Goal: Task Accomplishment & Management: Manage account settings

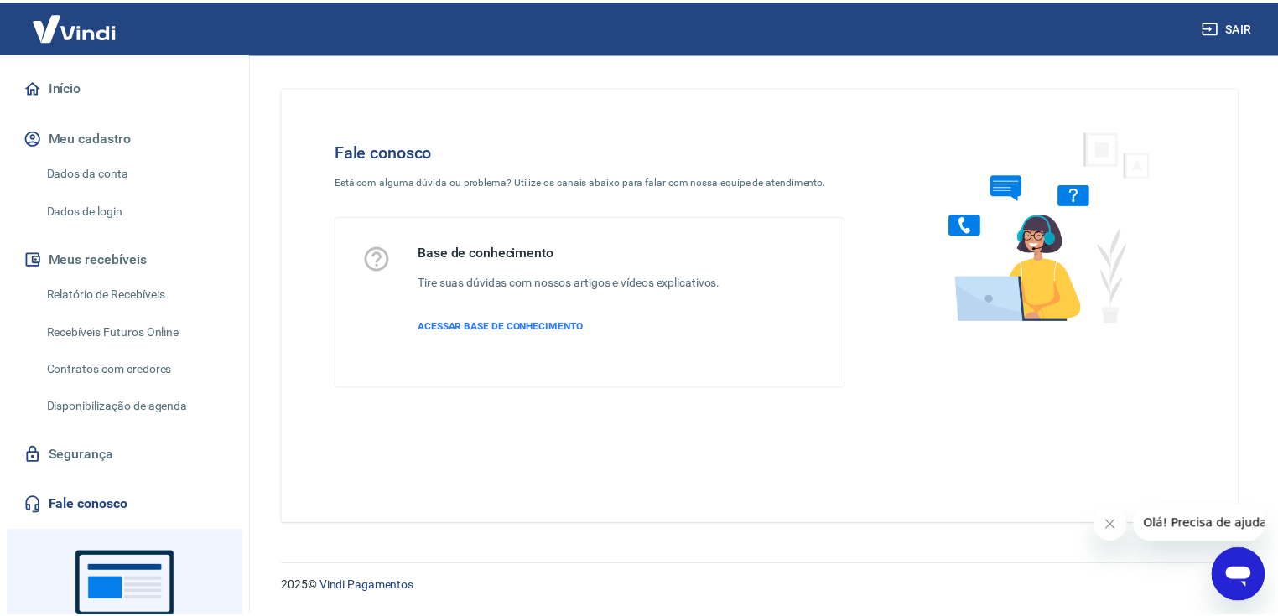
scroll to position [228, 0]
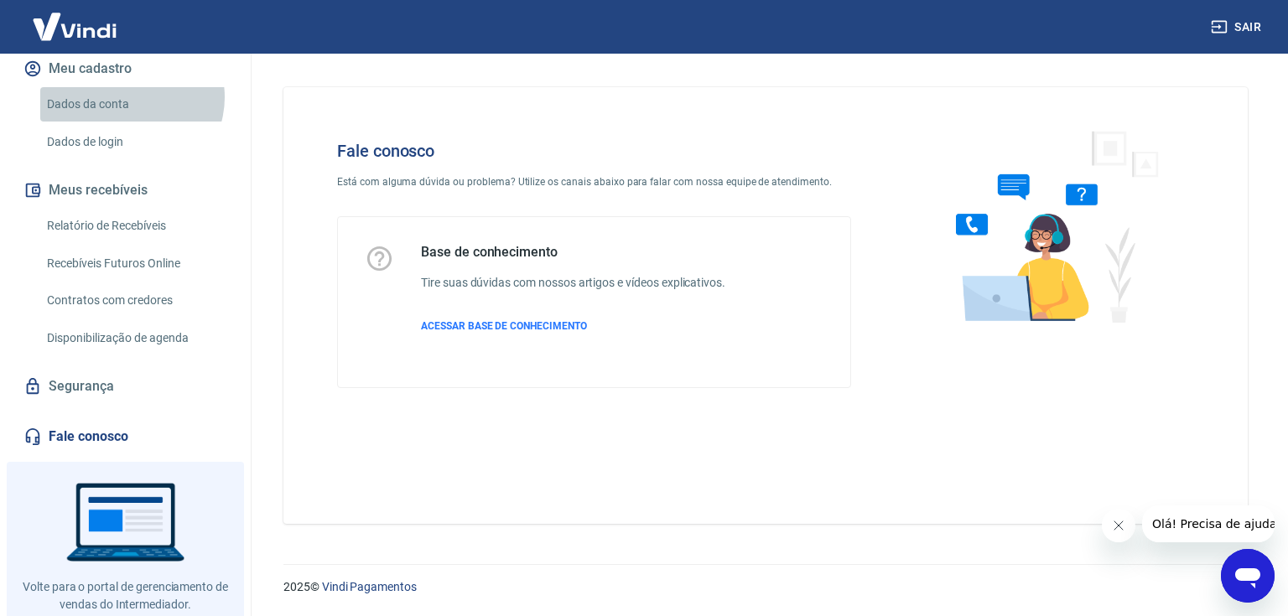
click at [129, 97] on link "Dados da conta" at bounding box center [135, 104] width 190 height 34
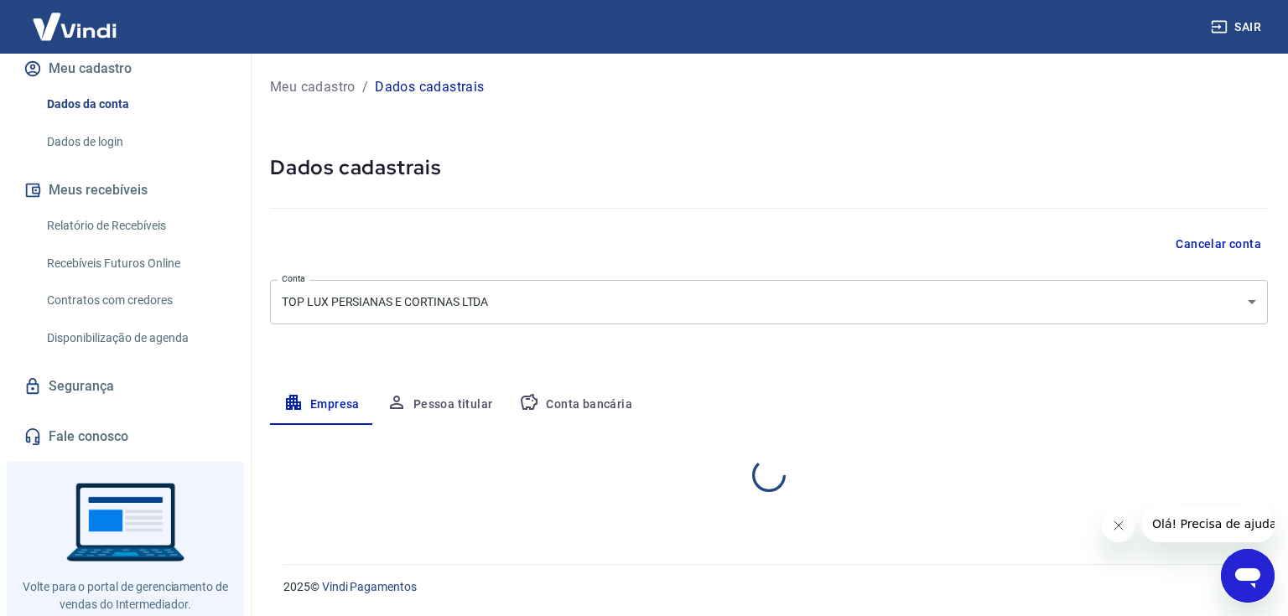
select select "SP"
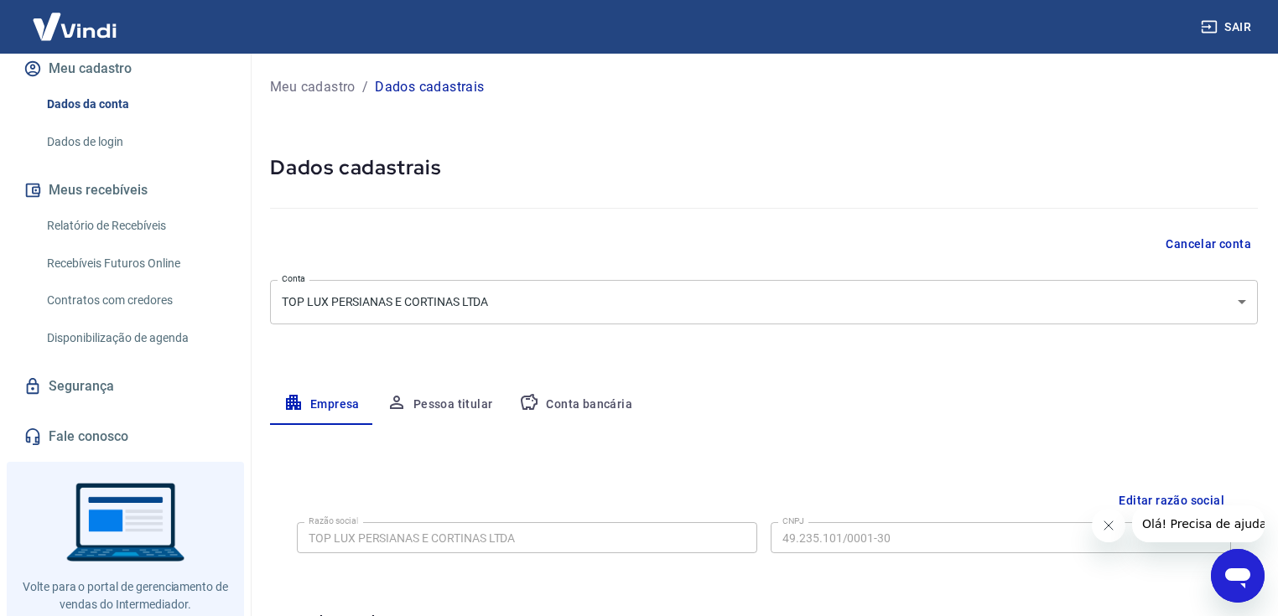
click at [75, 136] on link "Dados de login" at bounding box center [135, 142] width 190 height 34
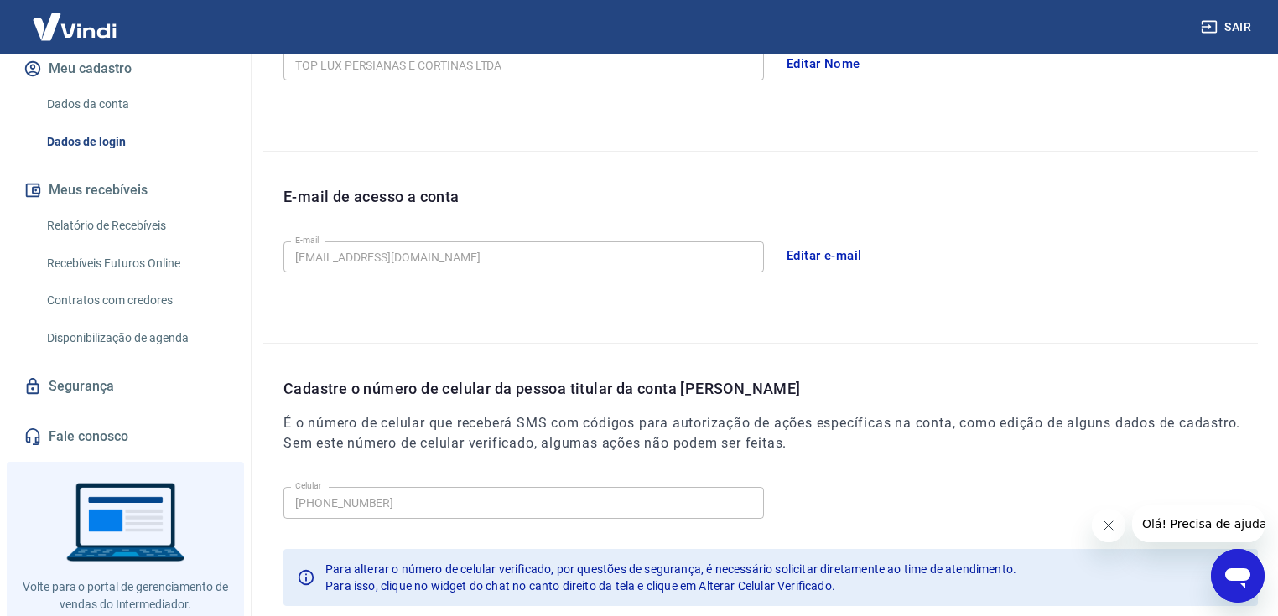
scroll to position [456, 0]
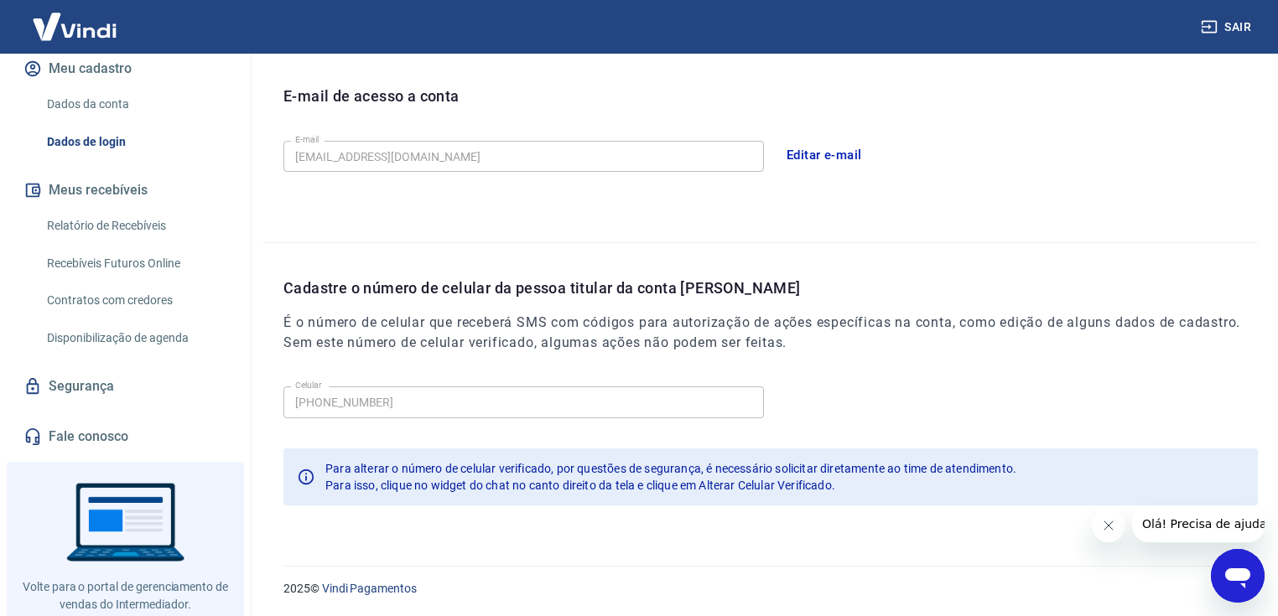
click at [1239, 574] on icon "Open messaging window" at bounding box center [1237, 578] width 25 height 20
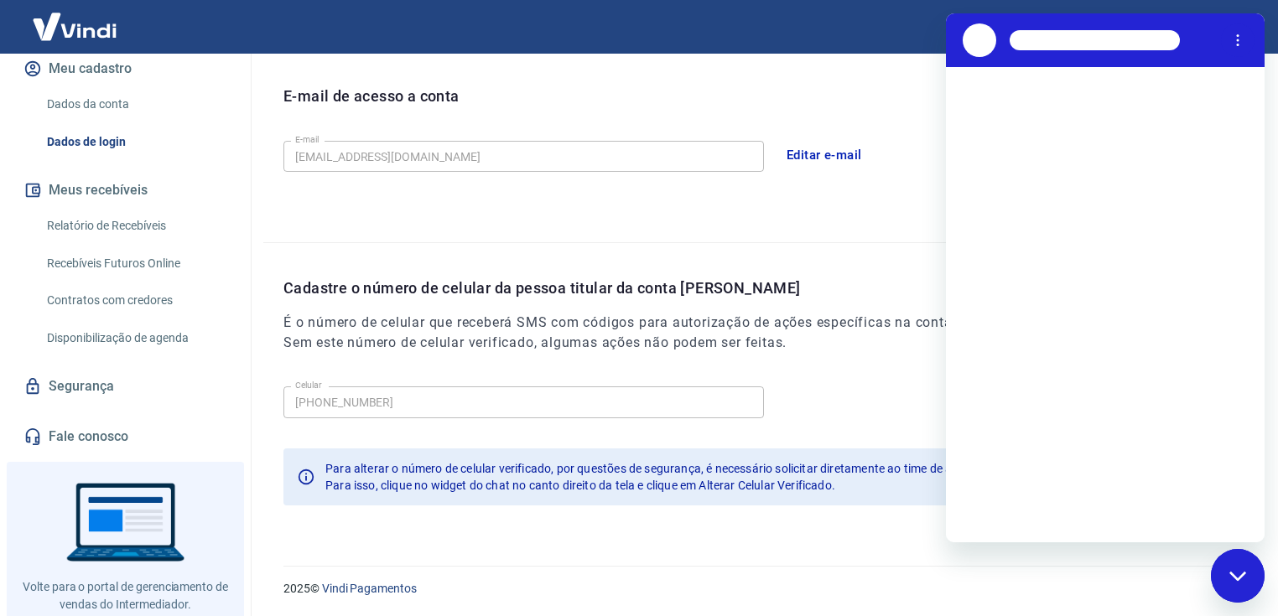
scroll to position [0, 0]
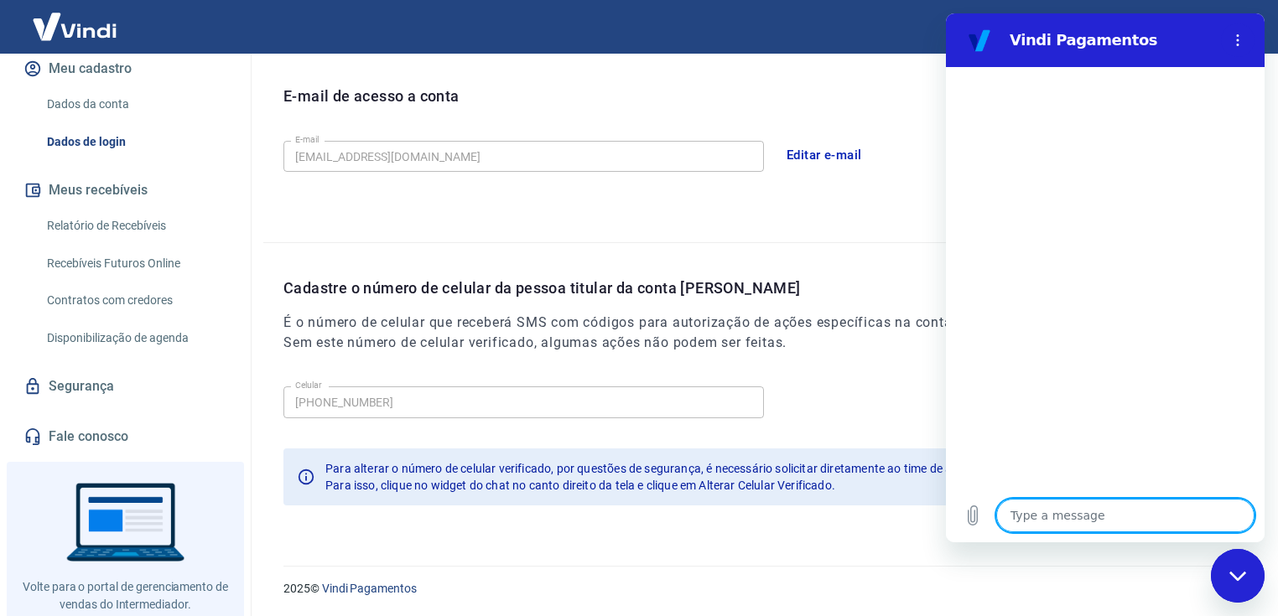
type textarea "p"
type textarea "x"
type textarea "po"
type textarea "x"
type textarea "por"
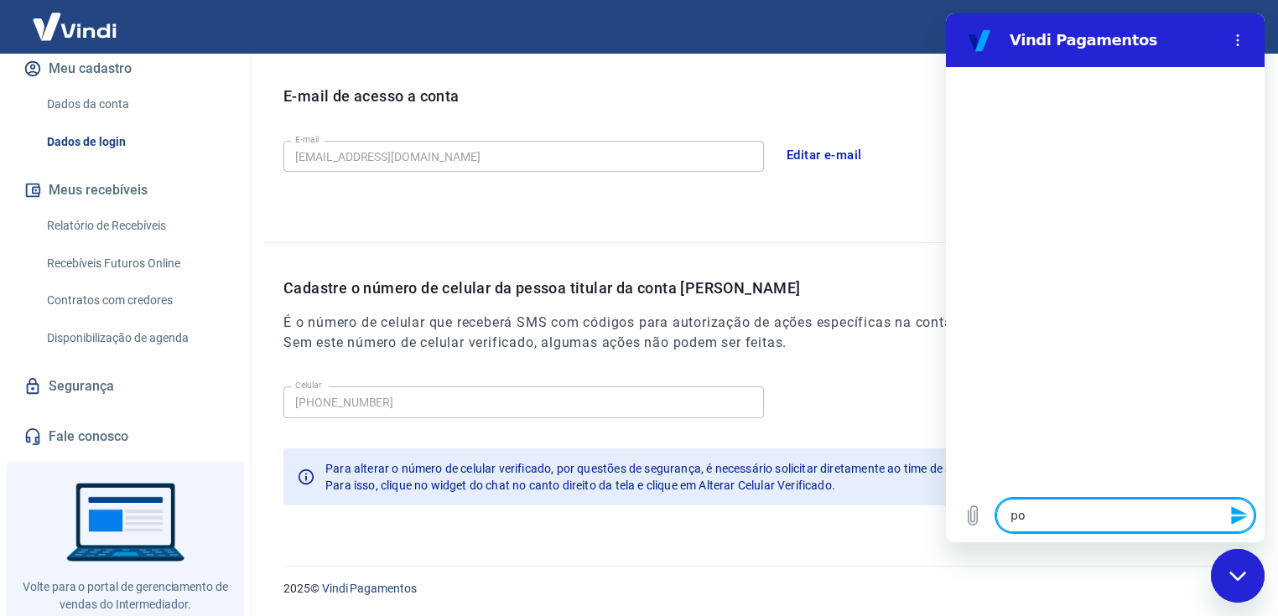
type textarea "x"
type textarea "por"
type textarea "x"
type textarea "por q"
type textarea "x"
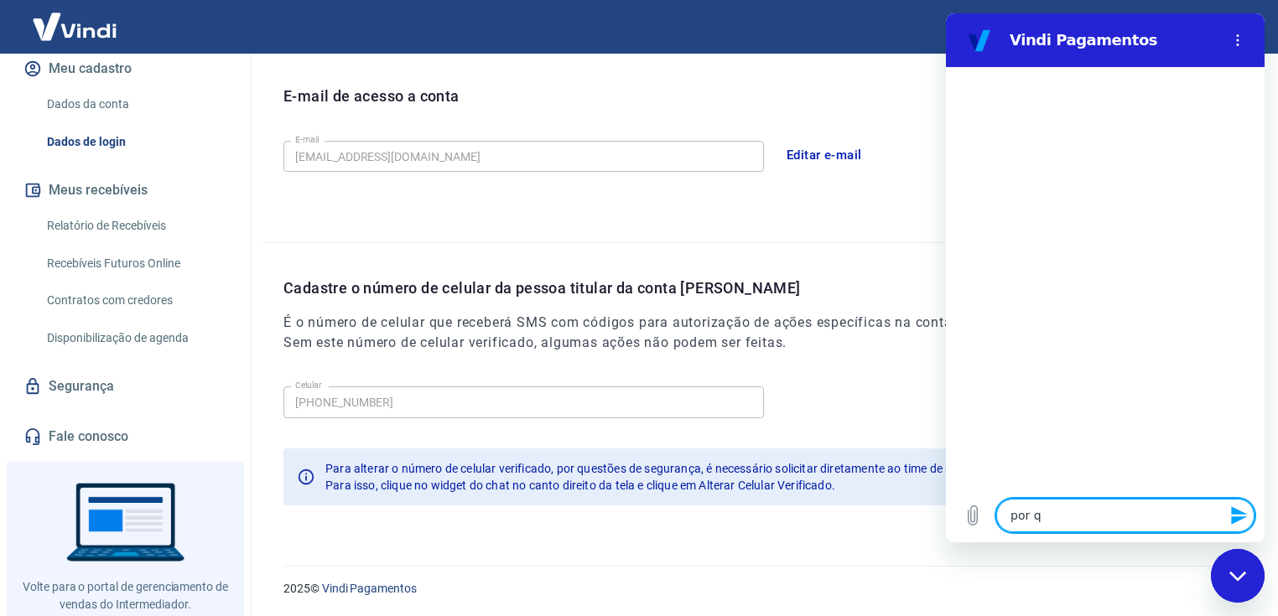
type textarea "por qa"
type textarea "x"
type textarea "por qau"
type textarea "x"
type textarea "por qaun"
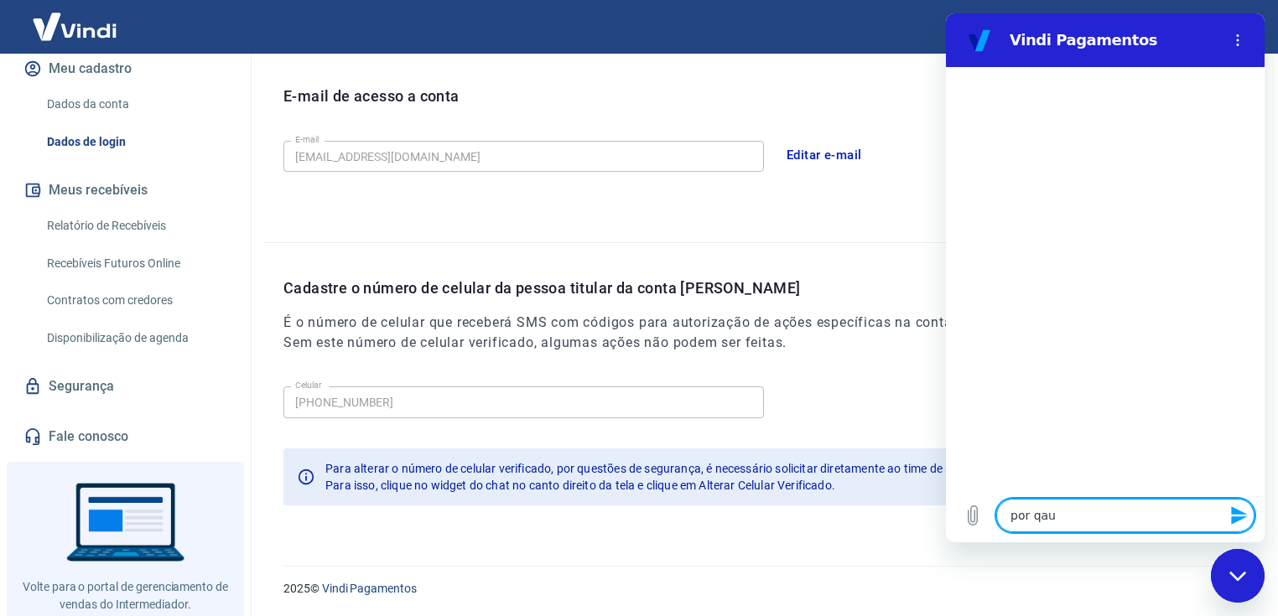
type textarea "x"
type textarea "por qaunt"
type textarea "x"
type textarea "por qaunto"
type textarea "x"
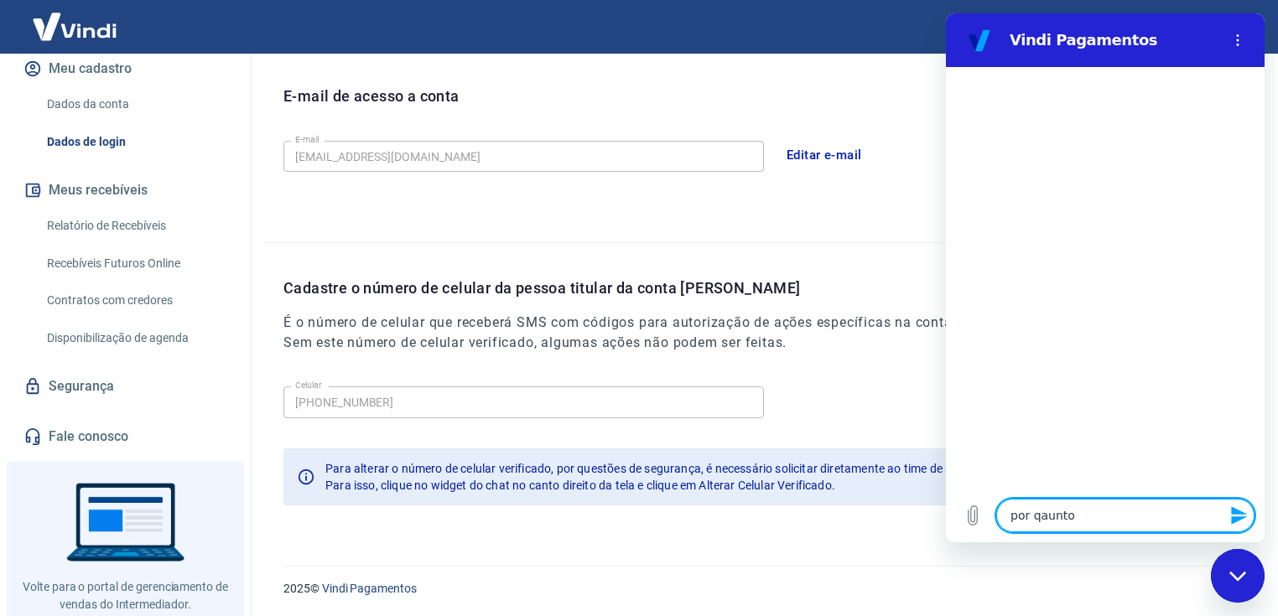
type textarea "por qaunto"
type textarea "x"
type textarea "por qaunto t"
type textarea "x"
type textarea "por qaunto te"
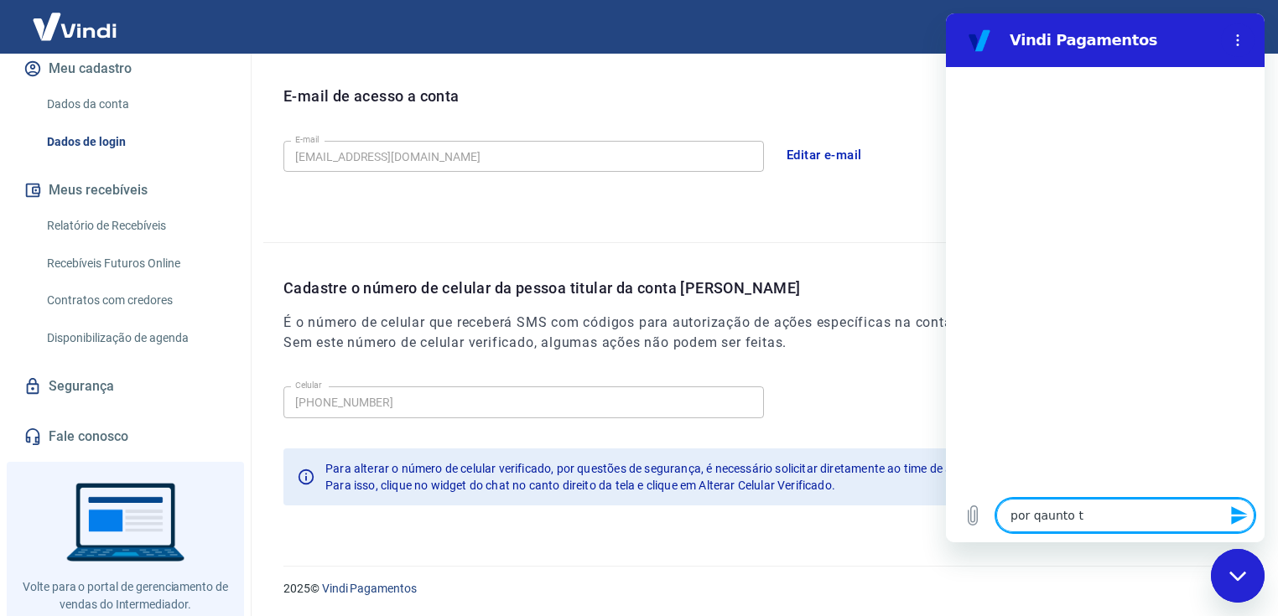
type textarea "x"
type textarea "por qaunto tem"
type textarea "x"
type textarea "por qaunto temp"
type textarea "x"
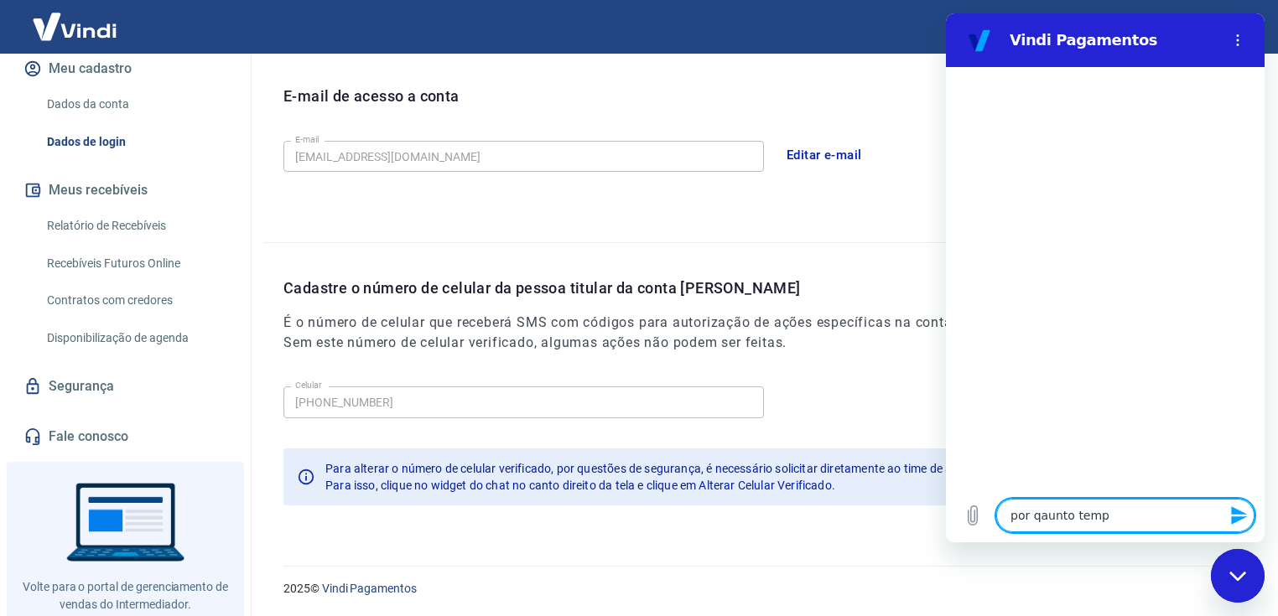
type textarea "por qaunto tempo"
type textarea "x"
type textarea "por qaunto tempo"
type textarea "x"
type textarea "por qaunto tempo u"
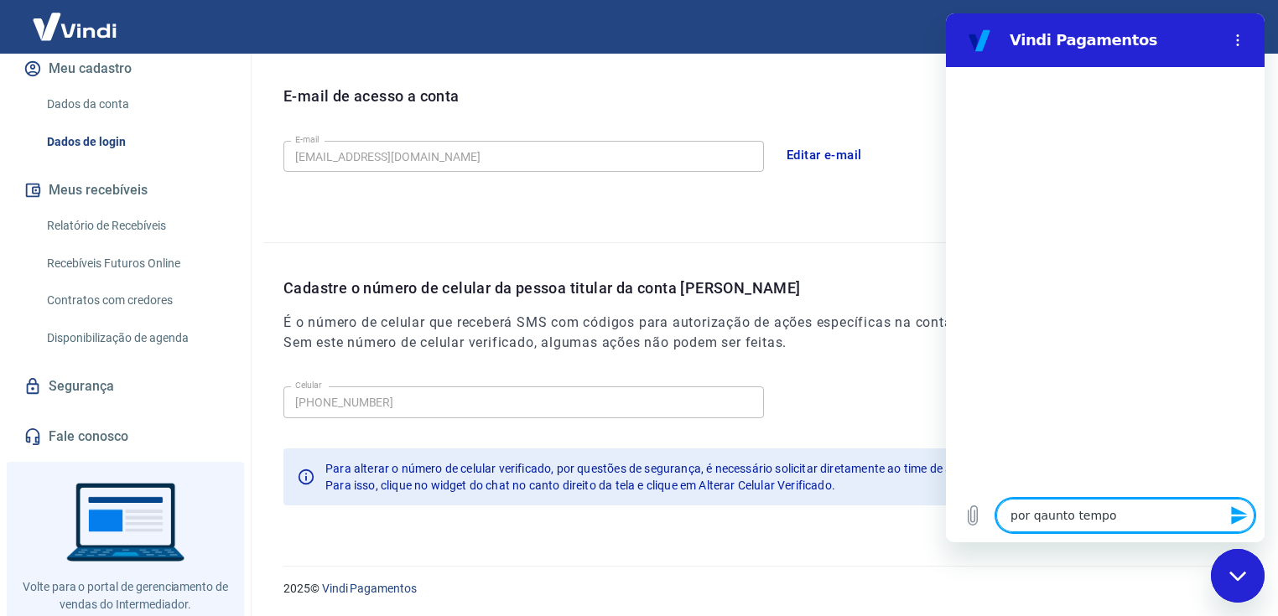
type textarea "x"
type textarea "por qaunto tempo um"
type textarea "x"
type textarea "por qaunto tempo um"
type textarea "x"
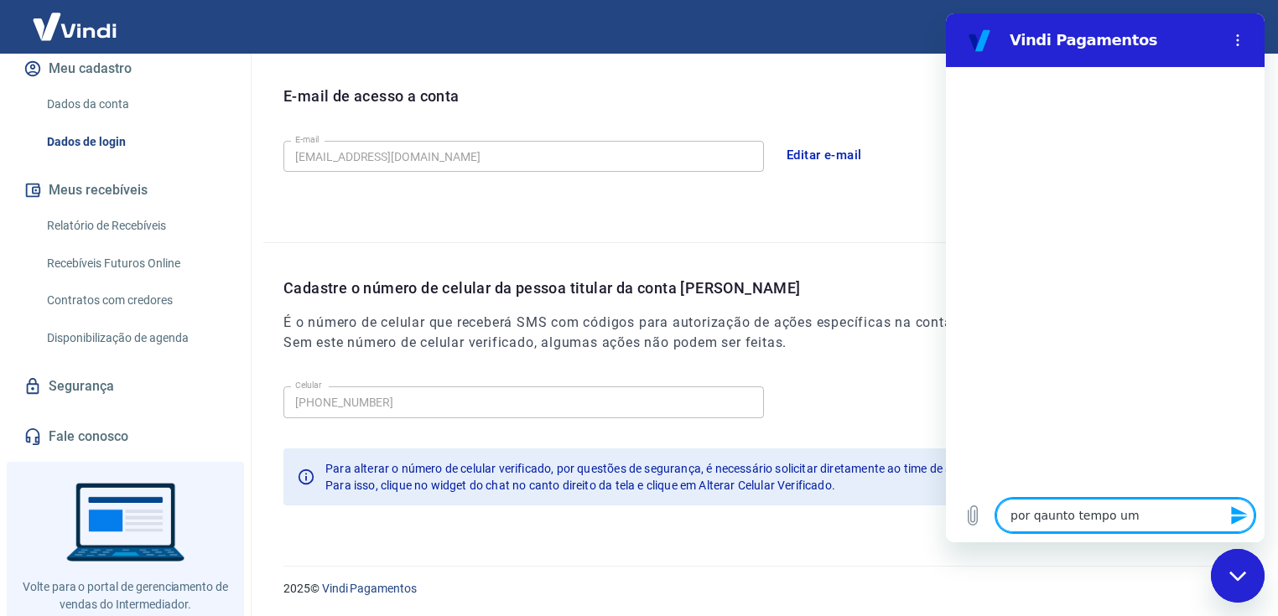
type textarea "por qaunto tempo um l"
type textarea "x"
type textarea "por qaunto tempo um lo"
type textarea "x"
type textarea "por qaunto tempo um log"
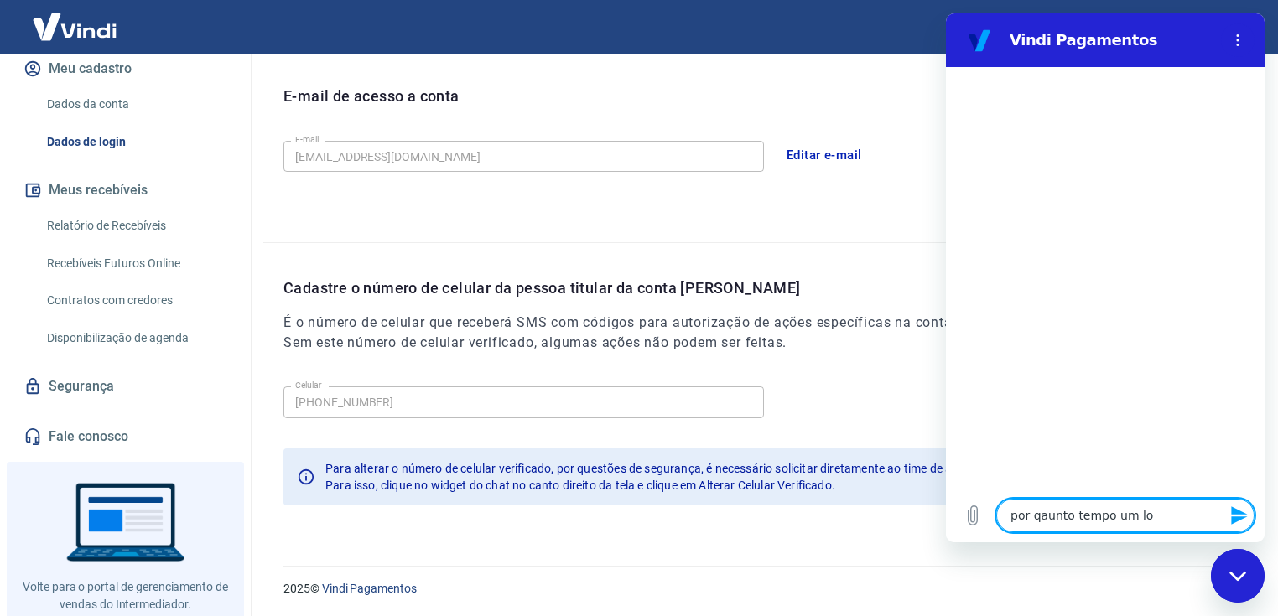
type textarea "x"
type textarea "por qaunto tempo um logi"
type textarea "x"
type textarea "por qaunto tempo um login"
type textarea "x"
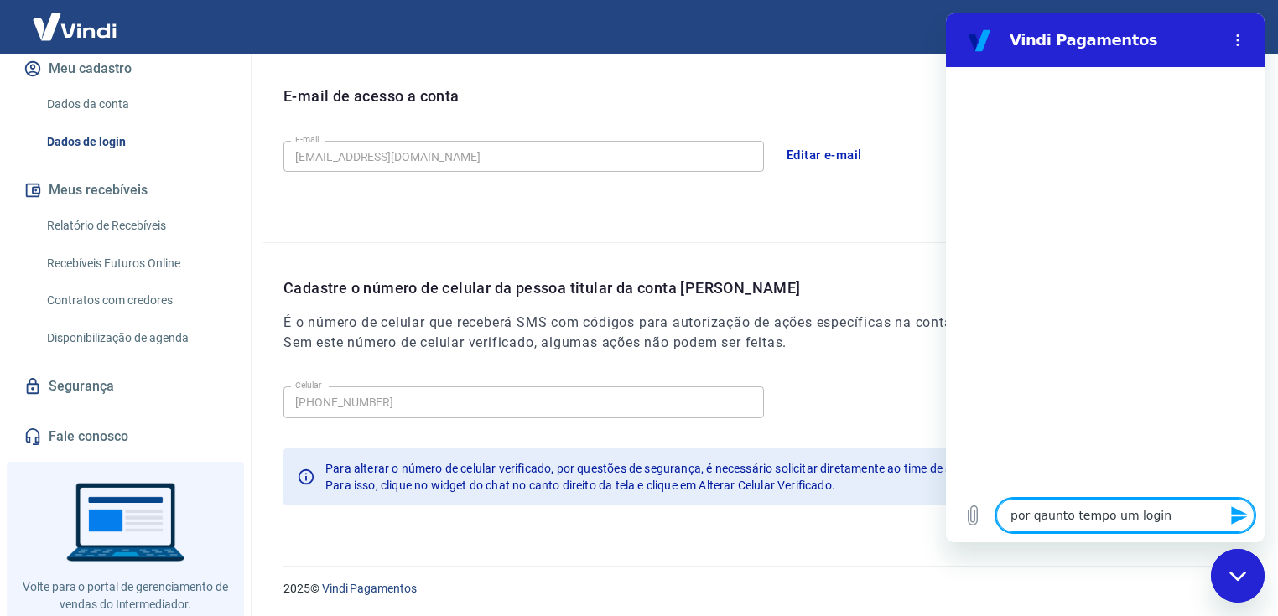
type textarea "por qaunto tempo um login"
type textarea "x"
type textarea "por qaunto tempo um login f"
type textarea "x"
type textarea "por qaunto tempo um login fi"
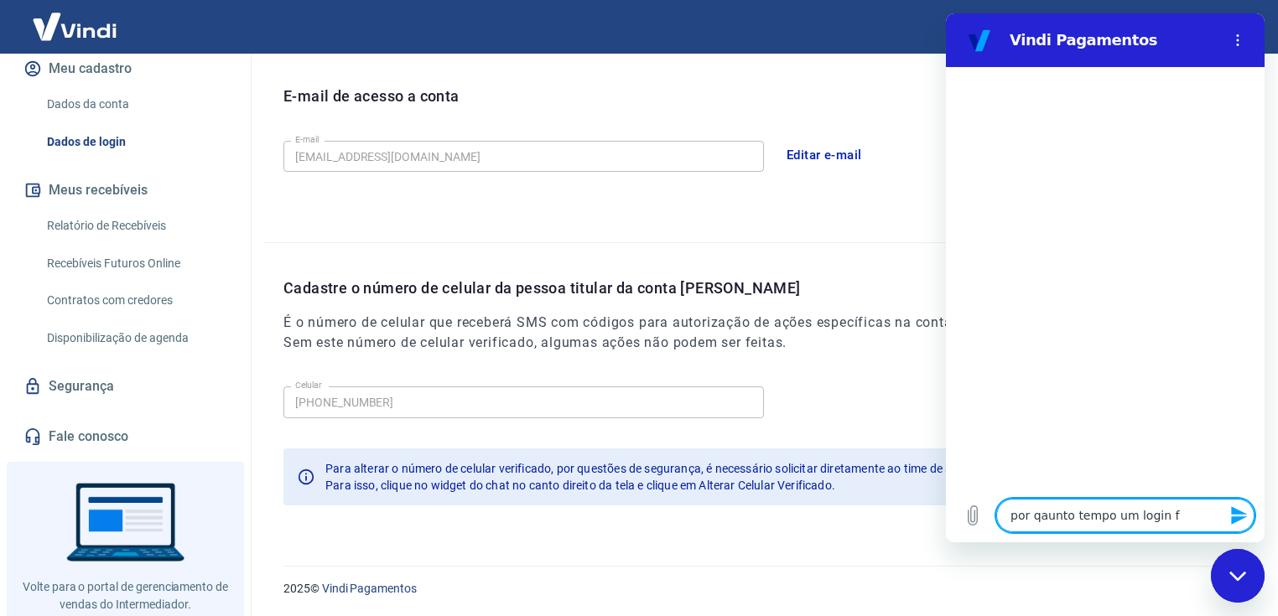
type textarea "x"
type textarea "por qaunto tempo um login fic"
type textarea "x"
type textarea "por qaunto tempo um login fica"
type textarea "x"
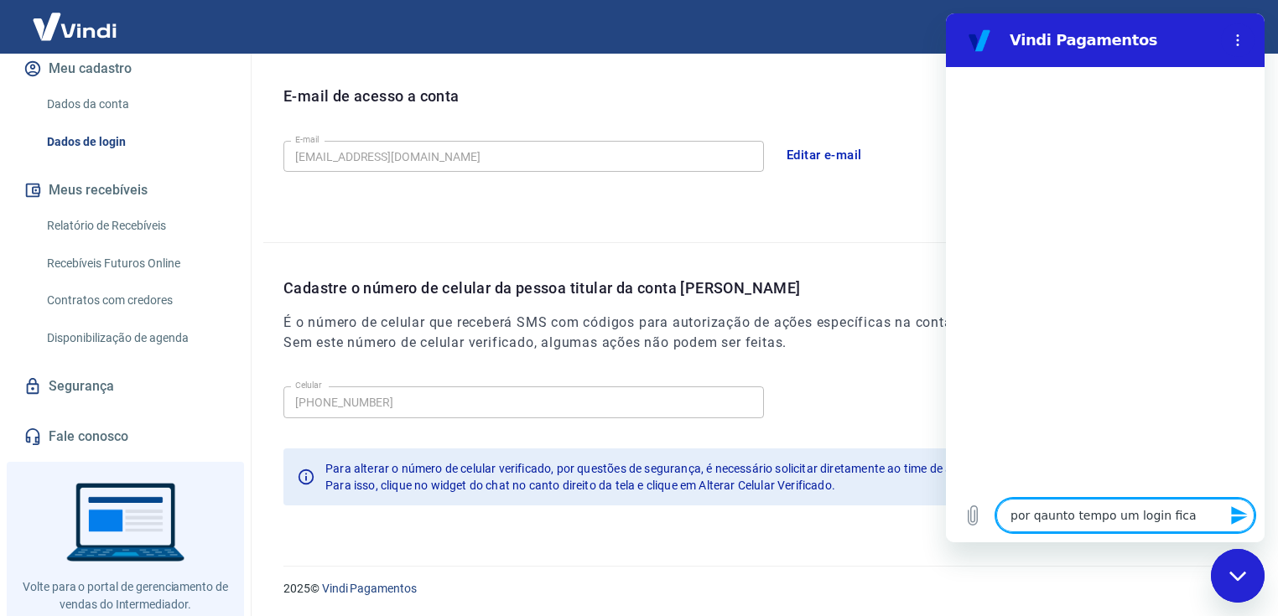
type textarea "por qaunto tempo um login fica"
type textarea "x"
type textarea "por qaunto tempo um login fica a"
type textarea "x"
type textarea "por qaunto tempo um login fica at"
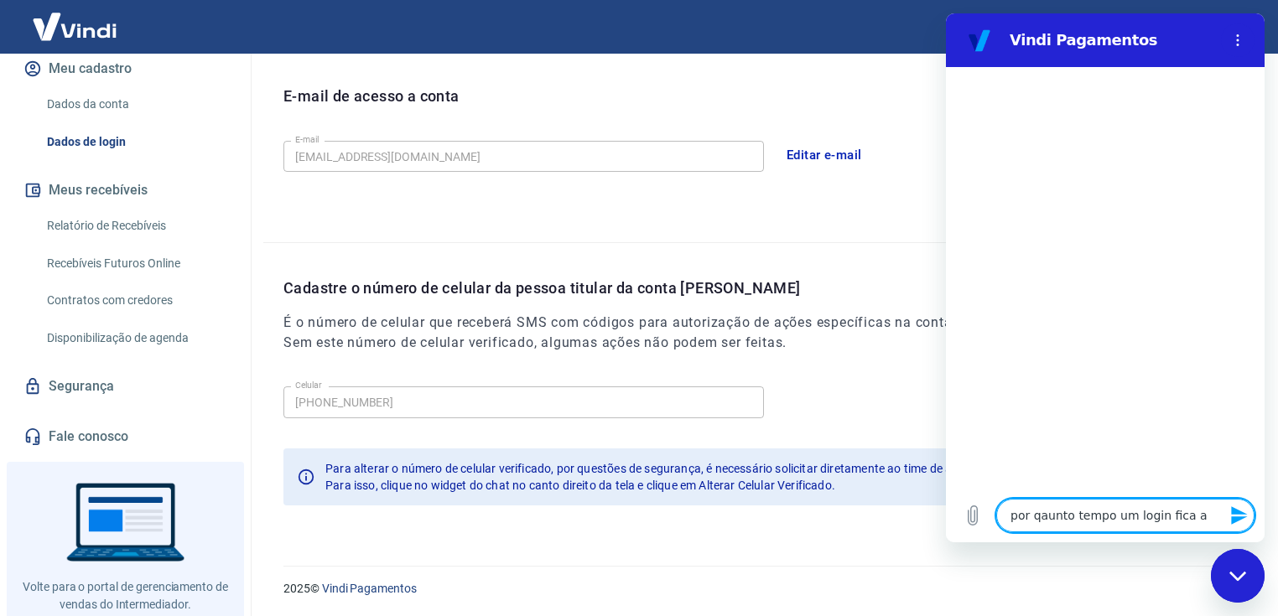
type textarea "x"
type textarea "por qaunto tempo um login fica ati"
type textarea "x"
type textarea "por qaunto tempo um login fica ativ"
type textarea "x"
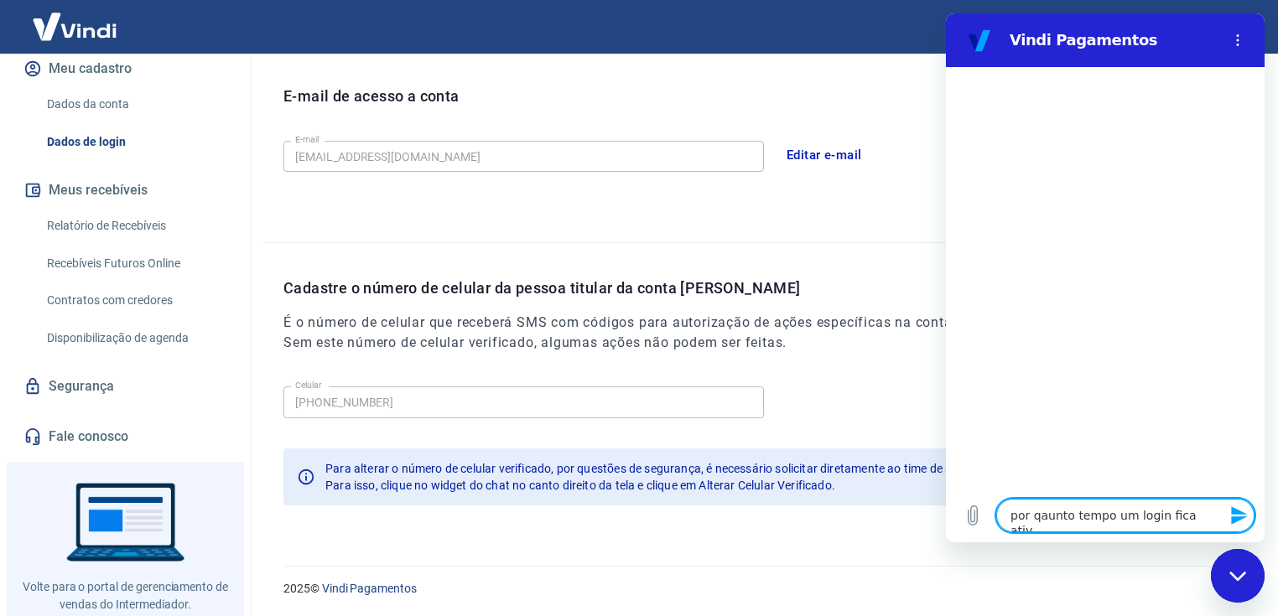
type textarea "por qaunto tempo um login fica ativo"
type textarea "x"
type textarea "por qaunto tempo um login fica ativo"
type textarea "x"
type textarea "por qaunto tempo um login fica ativo s"
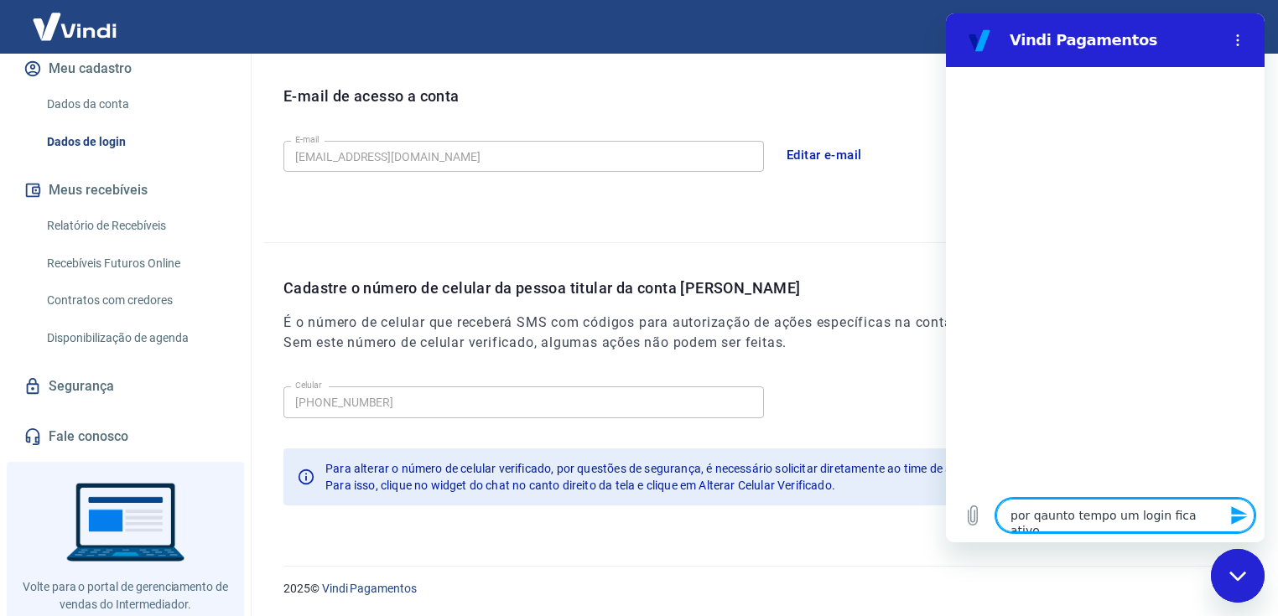
type textarea "x"
type textarea "por qaunto tempo um login fica ativo se"
type textarea "x"
type textarea "por qaunto tempo um login fica ativo sem"
type textarea "x"
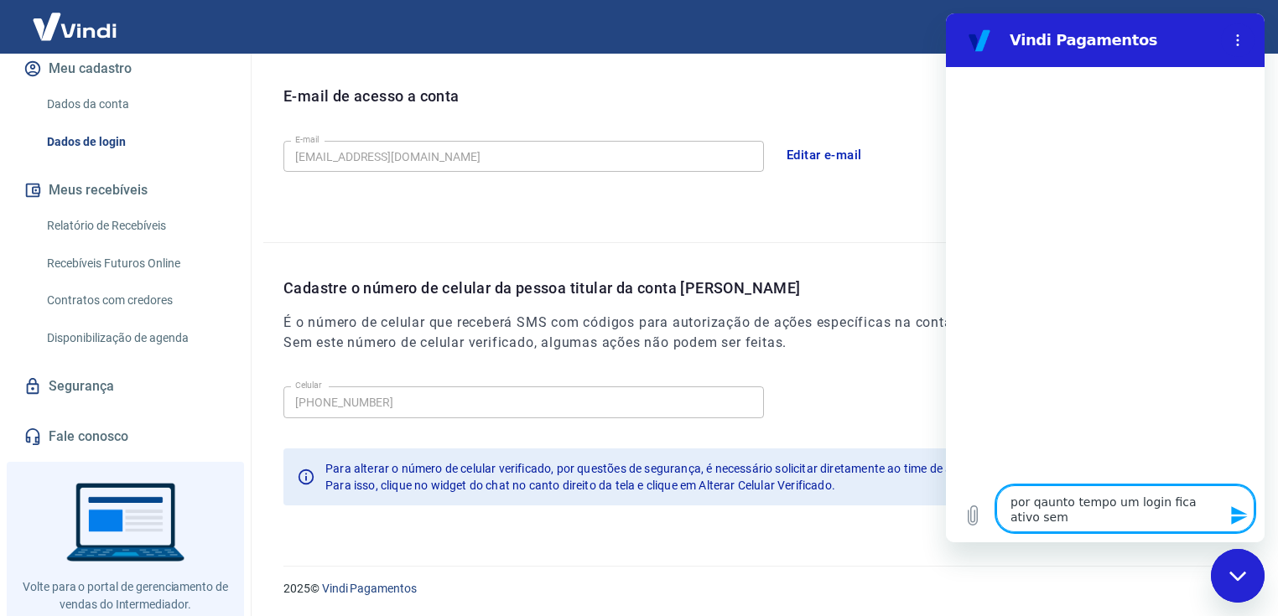
type textarea "por qaunto tempo um login fica ativo sem"
type textarea "x"
type textarea "por qaunto tempo um login fica ativo sem p"
type textarea "x"
type textarea "por qaunto tempo um login fica ativo sem pr"
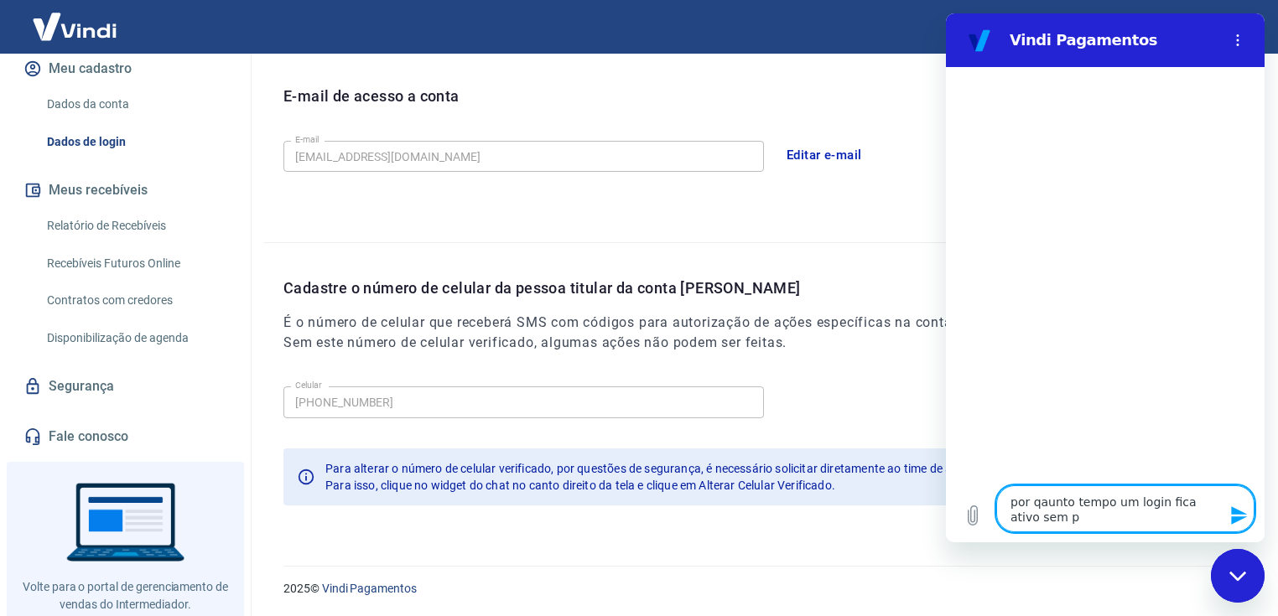
type textarea "x"
type textarea "por qaunto tempo um login fica ativo sem pre"
type textarea "x"
type textarea "por qaunto tempo um login fica ativo sem prec"
type textarea "x"
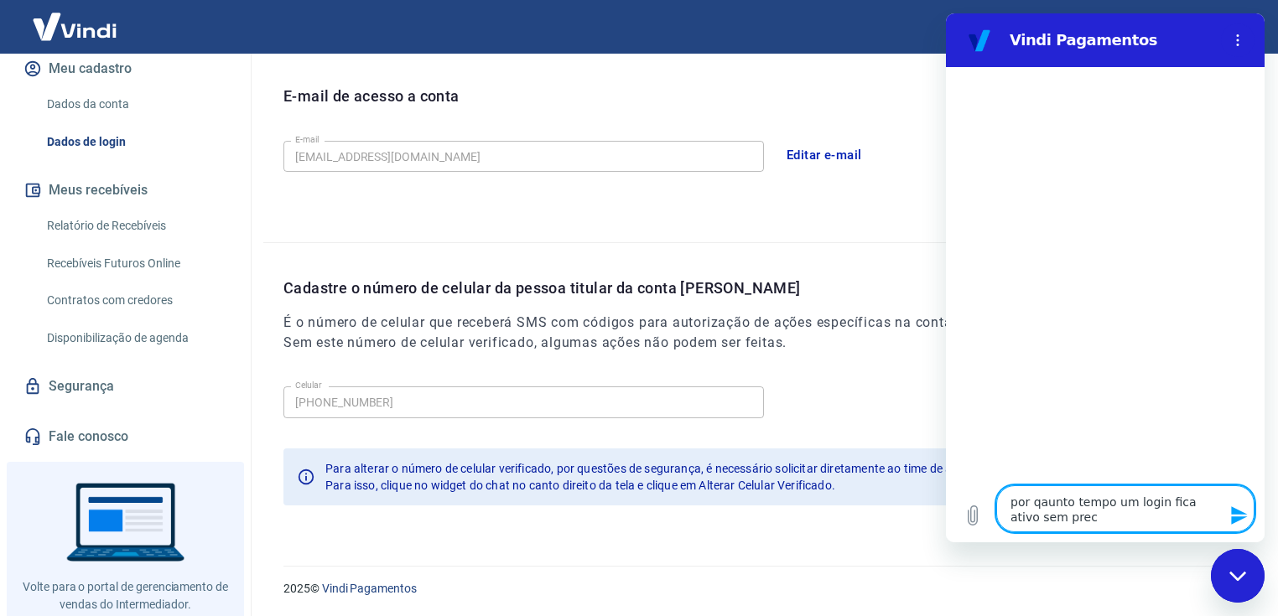
type textarea "por qaunto tempo um login fica ativo sem preci"
type textarea "x"
type textarea "por qaunto tempo um login fica ativo sem precis"
type textarea "x"
type textarea "por qaunto tempo um login fica ativo sem precisa"
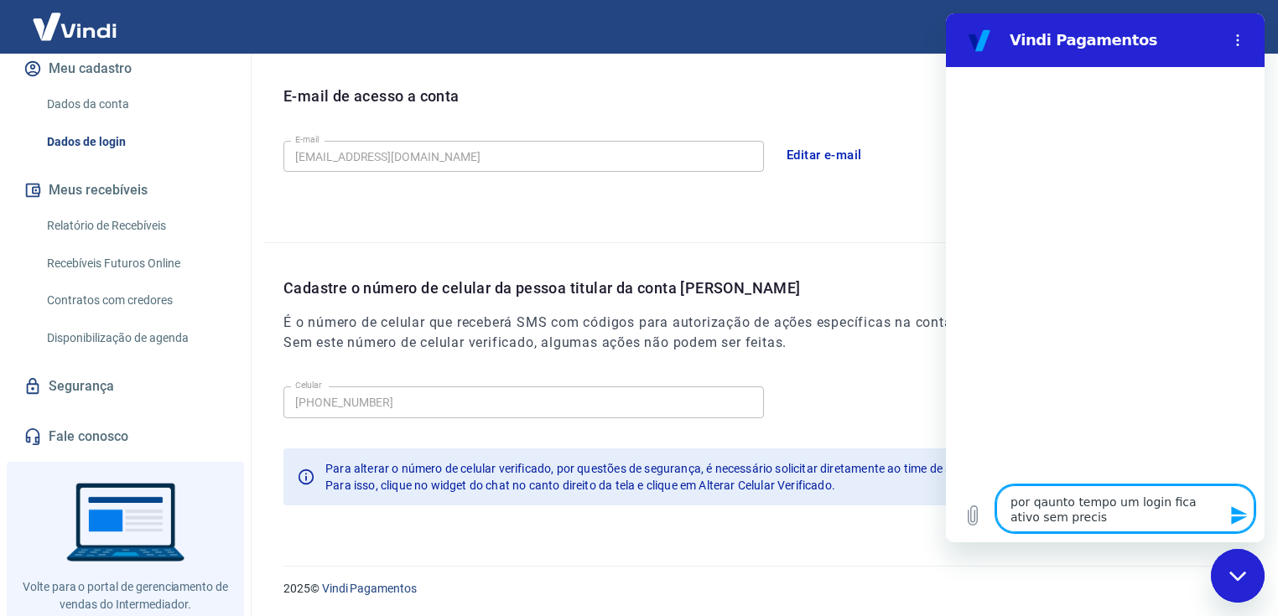
type textarea "x"
type textarea "por qaunto tempo um login fica ativo sem precisar"
type textarea "x"
type textarea "por qaunto tempo um login fica ativo sem precisar"
type textarea "x"
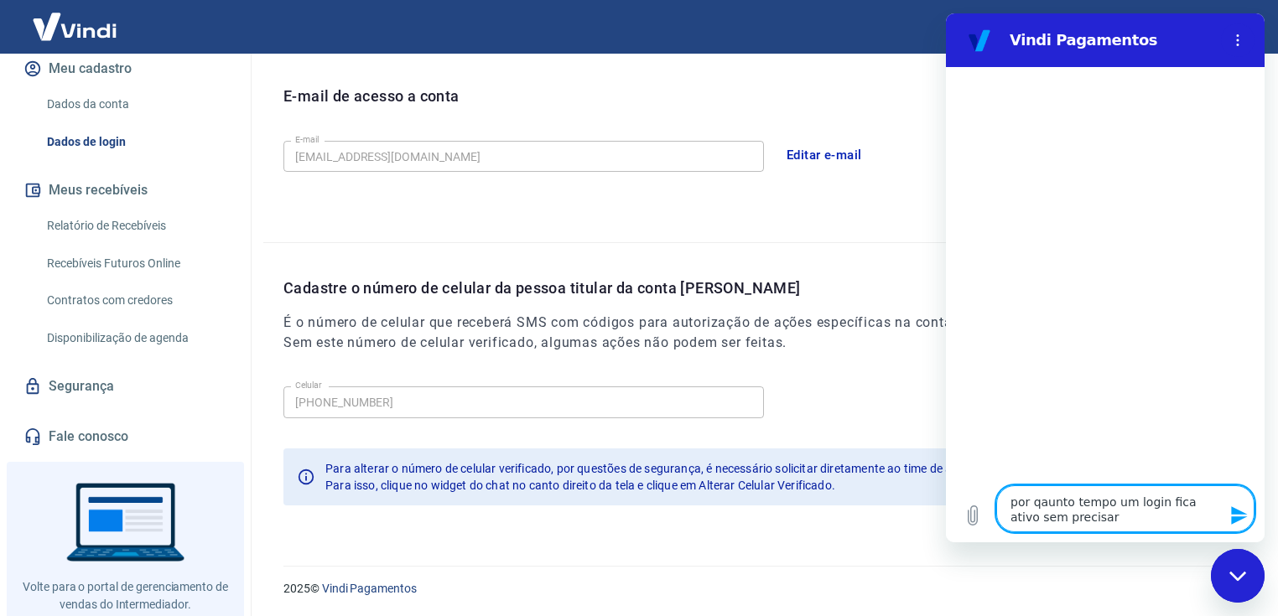
type textarea "por qaunto tempo um login fica ativo sem precisar p"
type textarea "x"
type textarea "por qaunto tempo um login fica ativo sem precisar pe"
type textarea "x"
type textarea "por qaunto tempo um login fica ativo sem precisar ped"
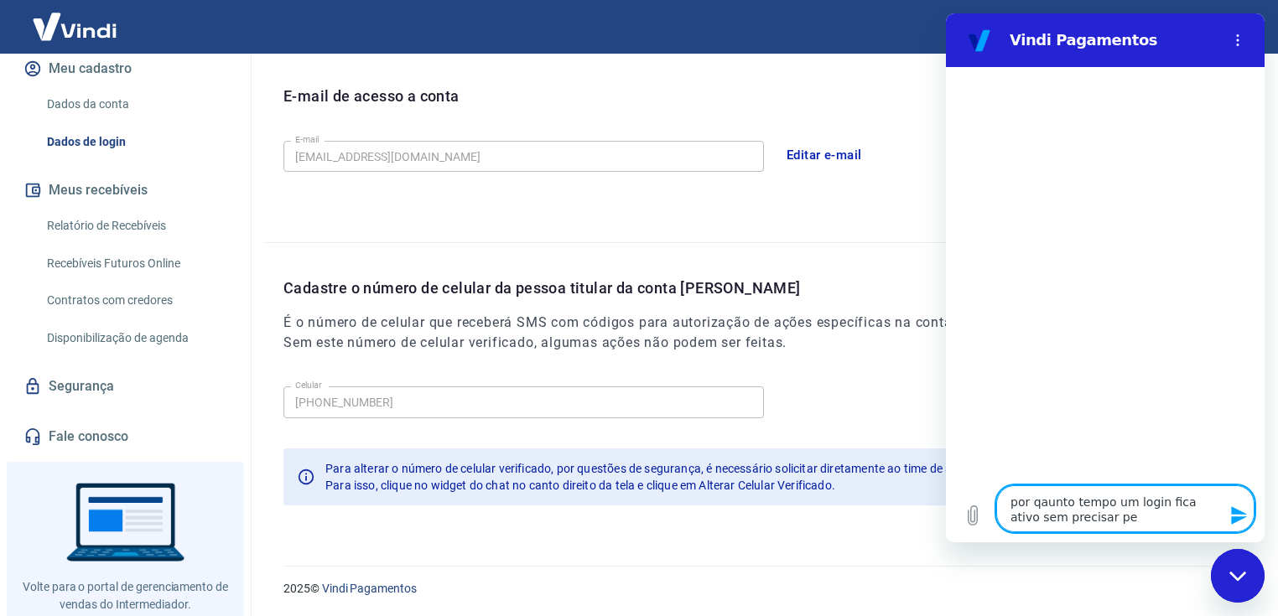
type textarea "x"
type textarea "por qaunto tempo um login fica ativo sem precisar pedi"
type textarea "x"
type textarea "por qaunto tempo um login fica ativo sem precisar pedir"
type textarea "x"
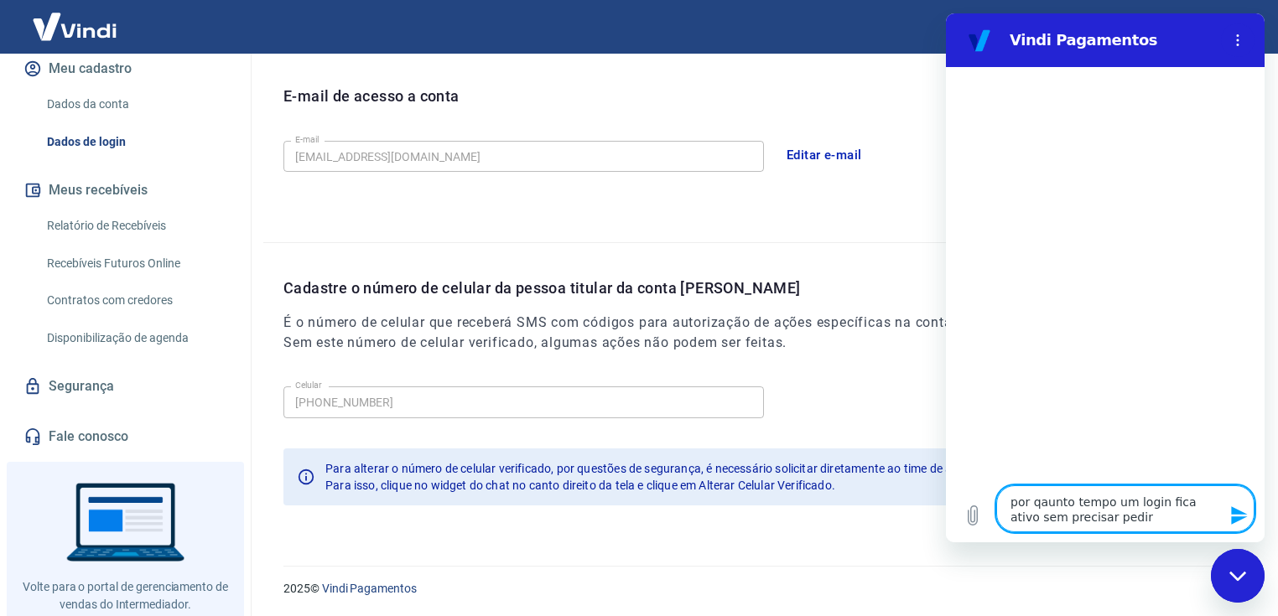
type textarea "por qaunto tempo um login fica ativo sem precisar pedir"
type textarea "x"
type textarea "por qaunto tempo um login fica ativo sem precisar pedir o"
type textarea "x"
type textarea "por qaunto tempo um login fica ativo sem precisar pedir ou"
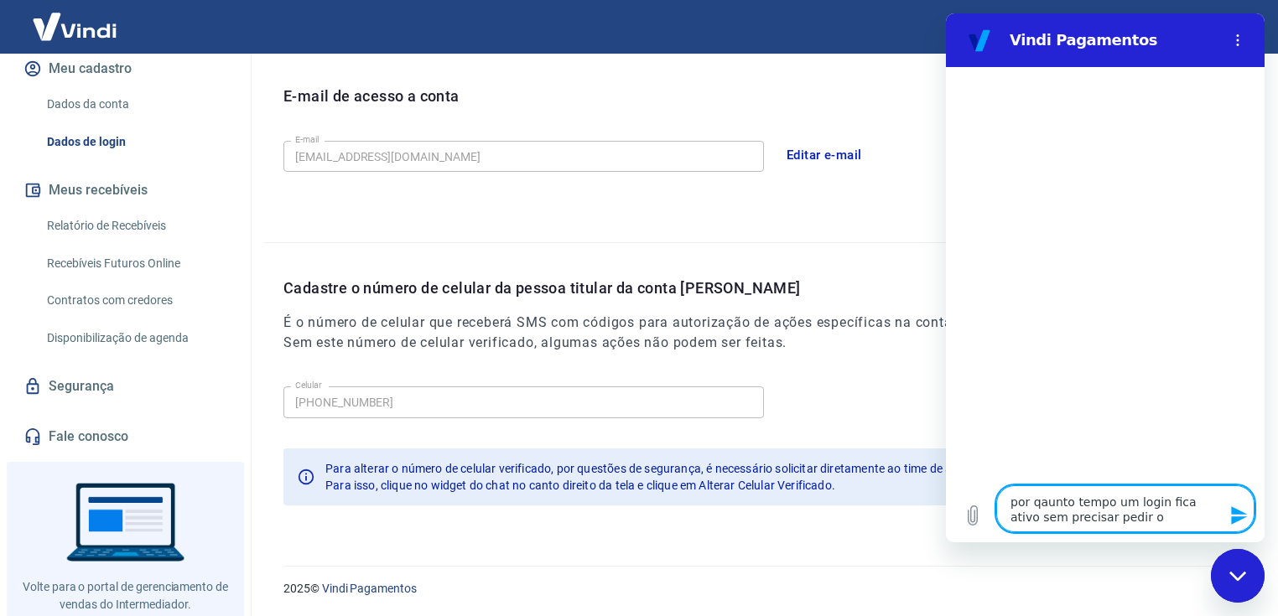
type textarea "x"
type textarea "por qaunto tempo um login fica ativo sem precisar pedir out"
type textarea "x"
type textarea "por qaunto tempo um login fica ativo sem precisar pedir outr"
type textarea "x"
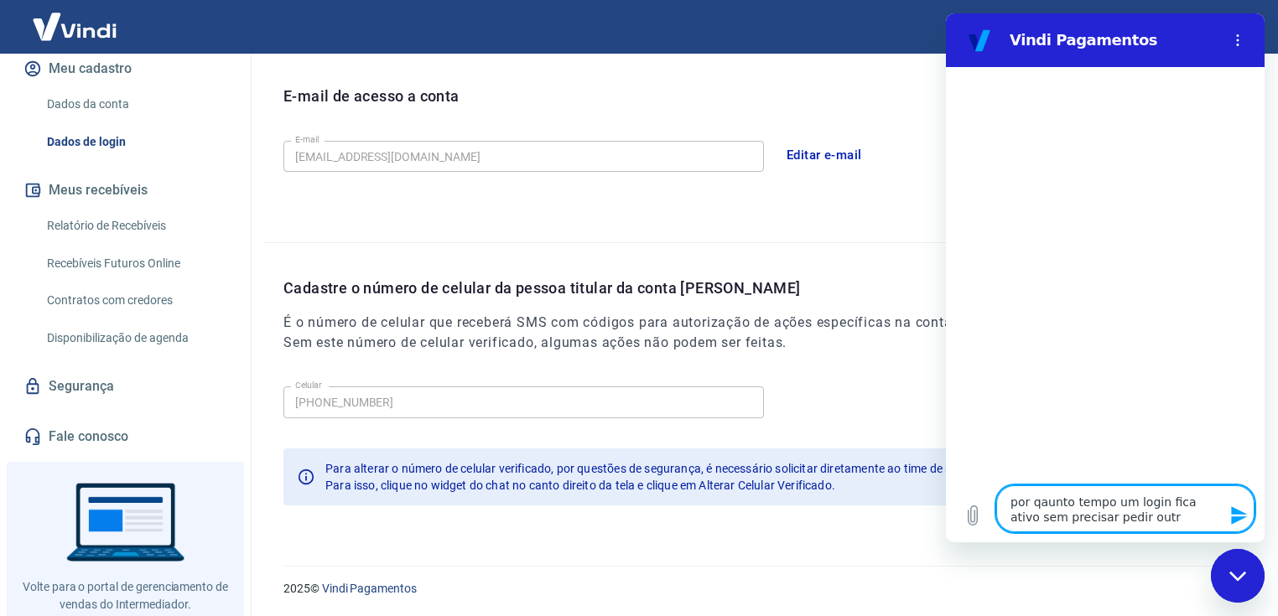
type textarea "por qaunto tempo um login fica ativo sem precisar pedir outro"
type textarea "x"
type textarea "por qaunto tempo um login fica ativo sem precisar pedir outro"
type textarea "x"
type textarea "por qaunto tempo um login fica ativo sem precisar pedir outro s"
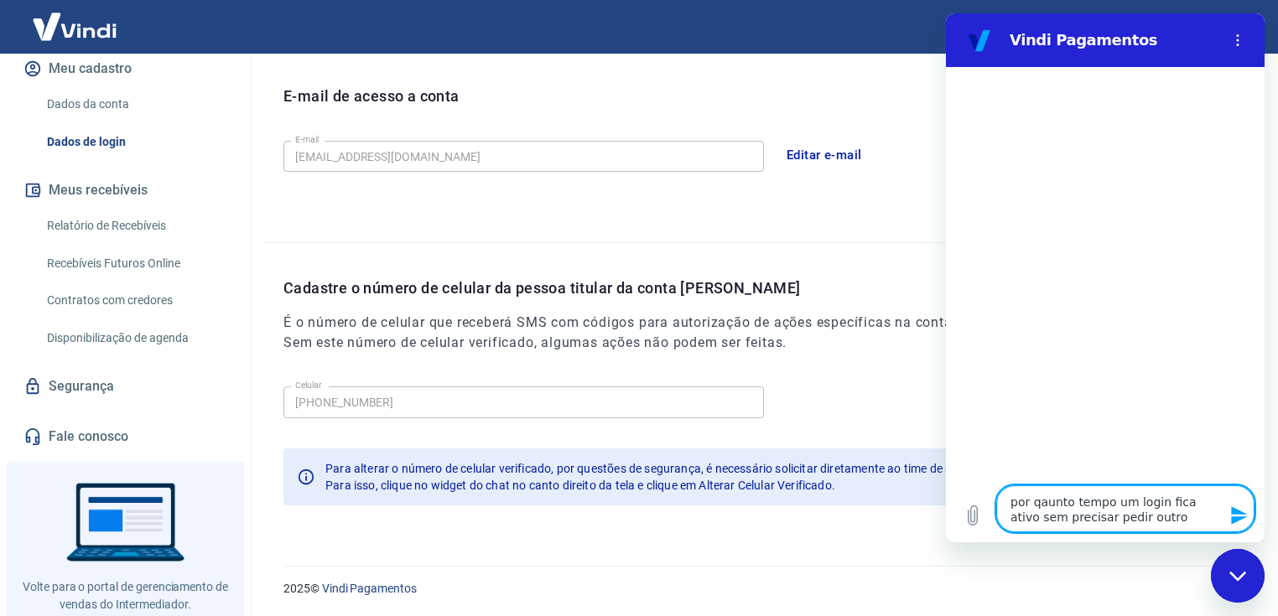
type textarea "x"
type textarea "por qaunto tempo um login fica ativo sem precisar pedir outro sm"
type textarea "x"
type textarea "por qaunto tempo um login fica ativo sem precisar pedir outro sms"
type textarea "x"
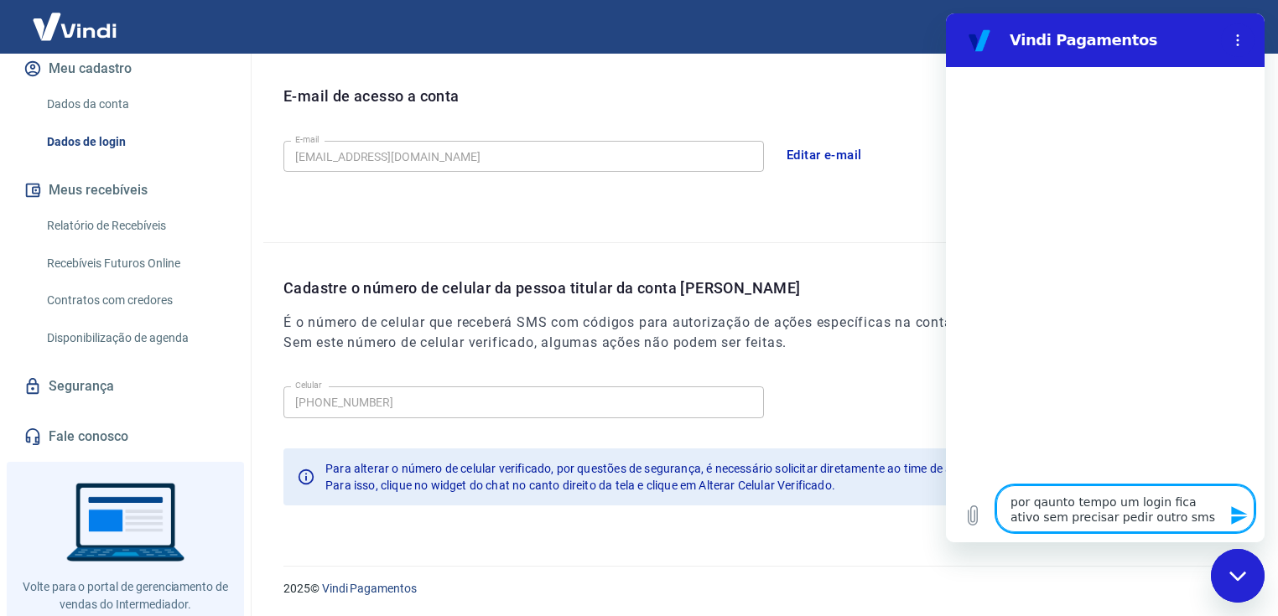
type textarea "por qaunto tempo um login fica ativo sem precisar pedir outro sms"
type textarea "x"
type textarea "por qaunto tempo um login fica ativo sem precisar pedir outro sms d"
type textarea "x"
type textarea "por qaunto tempo um login fica ativo sem precisar pedir outro sms de"
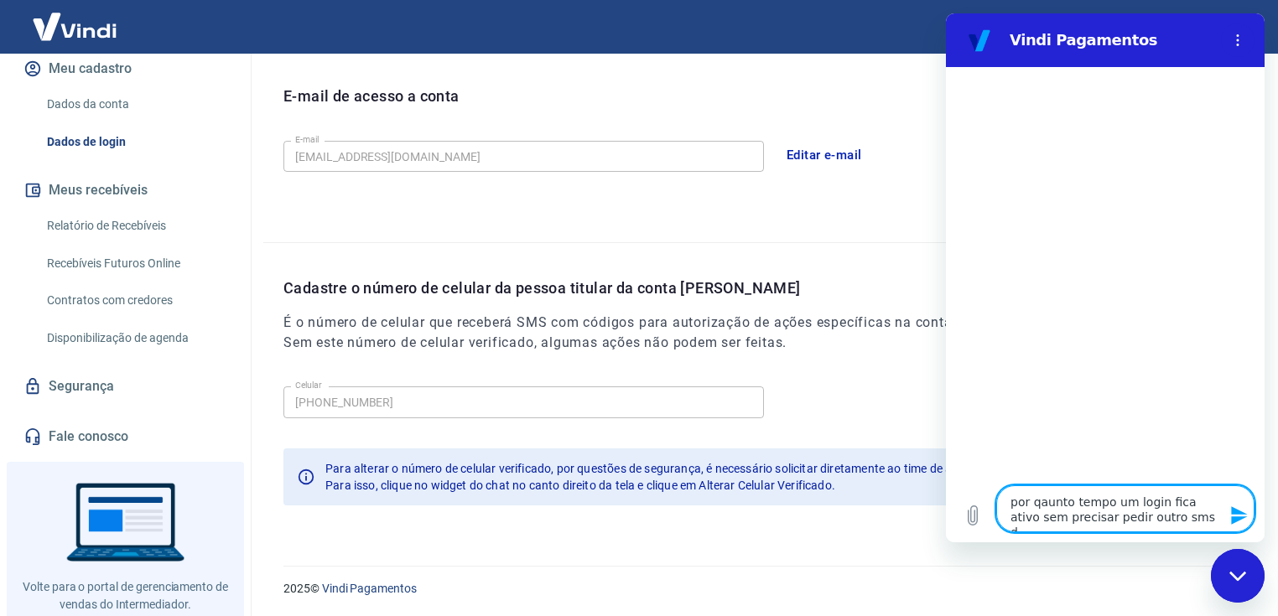
type textarea "x"
type textarea "por qaunto tempo um login fica ativo sem precisar pedir outro sms de"
type textarea "x"
type textarea "por qaunto tempo um login fica ativo sem precisar pedir outro sms de v"
type textarea "x"
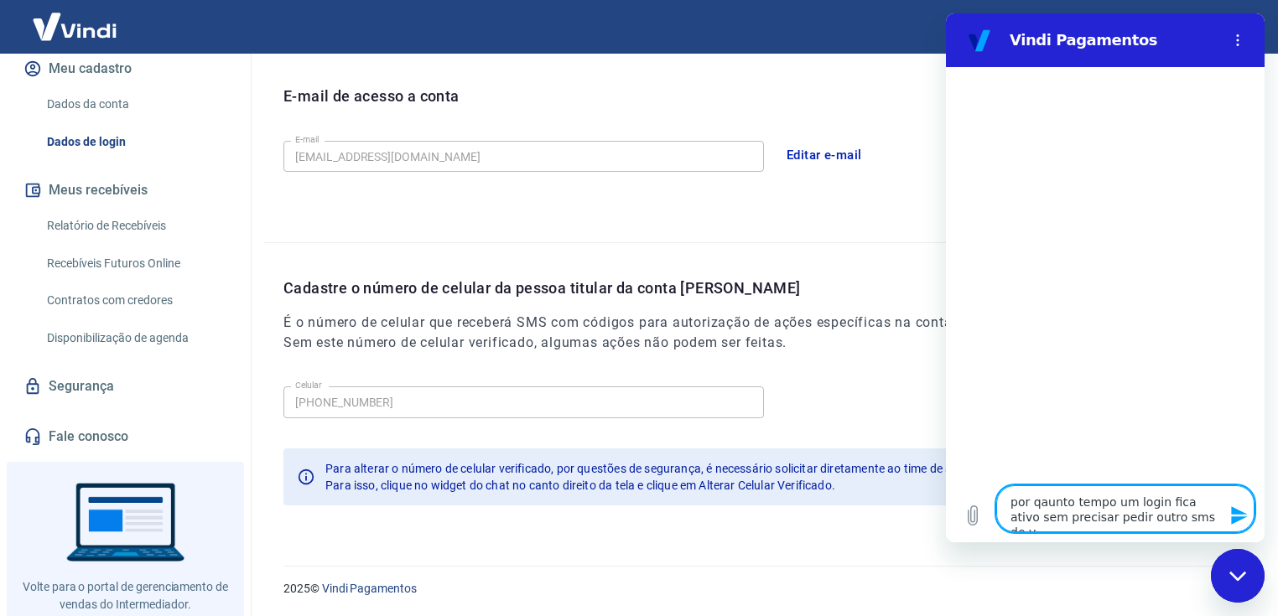
type textarea "por qaunto tempo um login fica ativo sem precisar pedir outro sms de [PERSON_NA…"
type textarea "x"
type textarea "por qaunto tempo um login fica ativo sem precisar pedir outro sms de ver"
type textarea "x"
type textarea "por qaunto tempo um login fica ativo sem precisar pedir outro sms de veri"
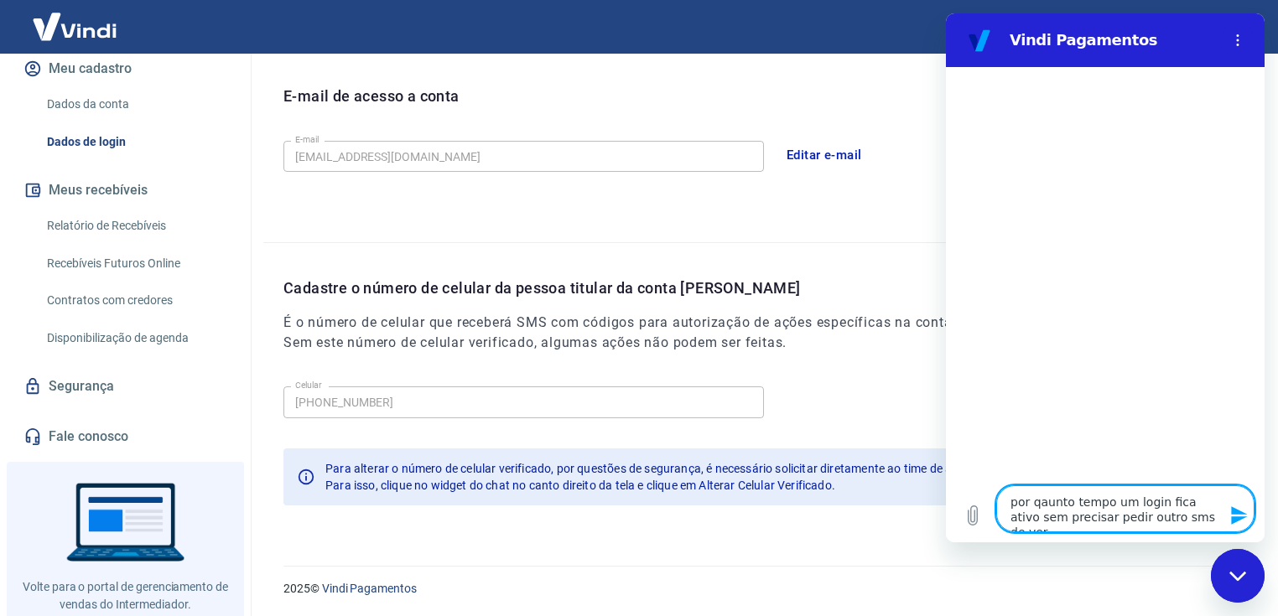
type textarea "x"
type textarea "por qaunto tempo um login fica ativo sem precisar pedir outro sms de verif"
type textarea "x"
type textarea "por qaunto tempo um login fica ativo sem precisar pedir outro sms de [PERSON_NA…"
type textarea "x"
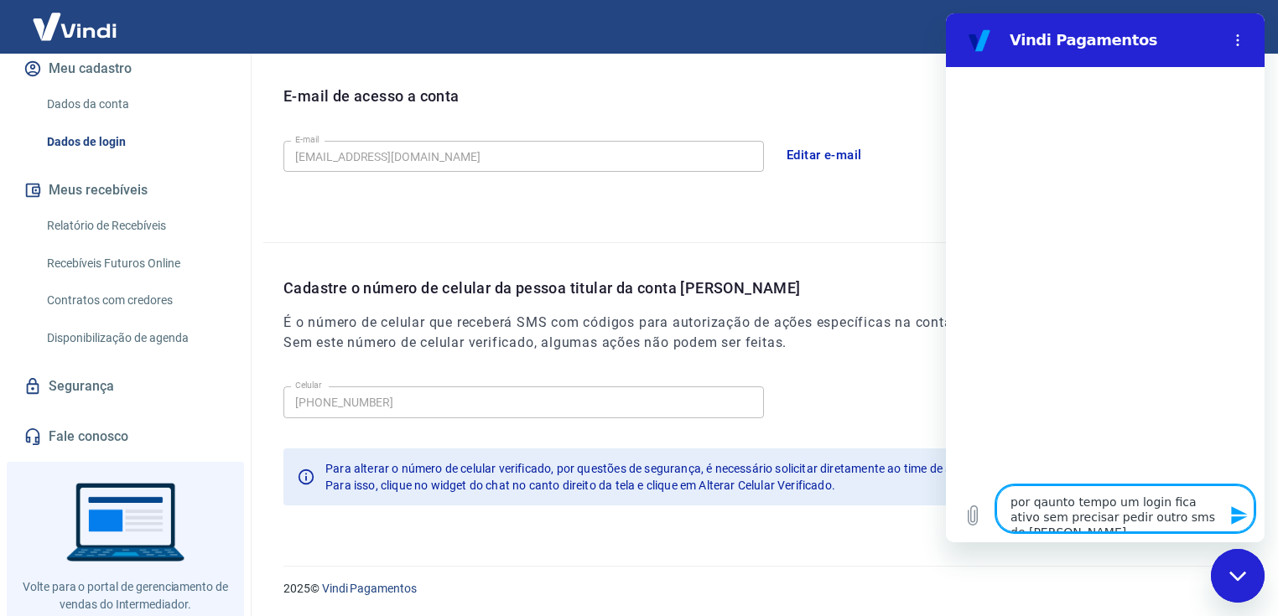
type textarea "por qaunto tempo um login fica ativo sem precisar pedir outro sms de verific"
type textarea "x"
type textarea "por qaunto tempo um login fica ativo sem precisar pedir outro sms de verifica"
type textarea "x"
type textarea "por qaunto tempo um login fica ativo sem precisar pedir outro sms de verificaç"
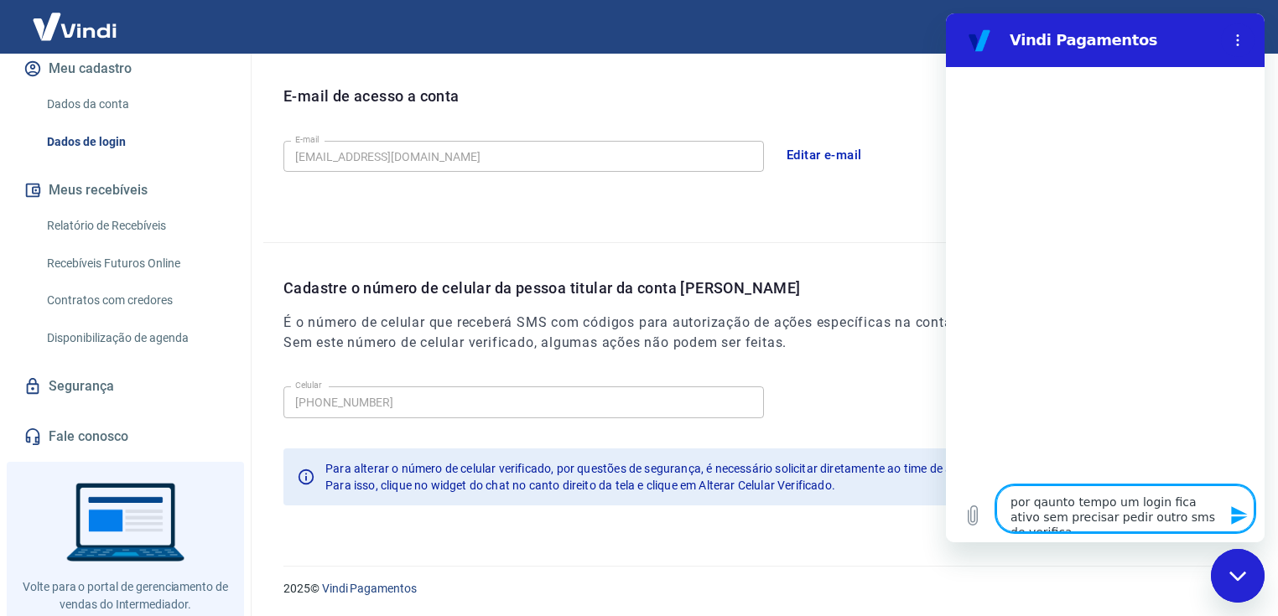
type textarea "x"
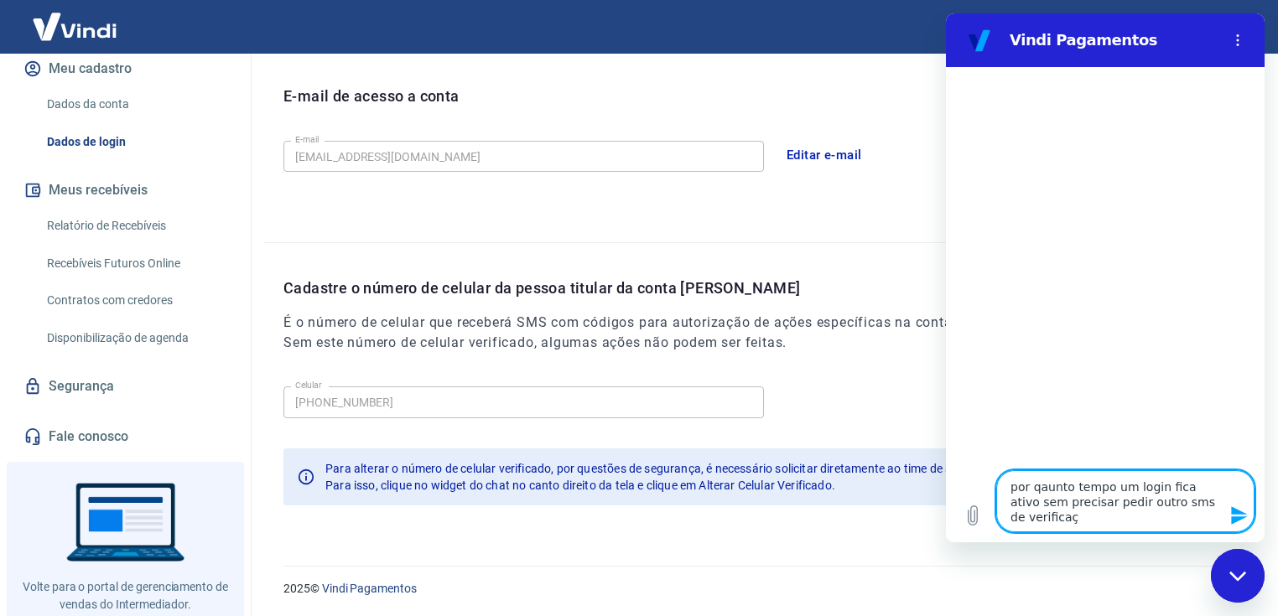
type textarea "por qaunto tempo um login fica ativo sem precisar pedir outro sms de verificaç~"
type textarea "x"
type textarea "por qaunto tempo um login fica ativo sem precisar pedir outro sms de verificaçã"
type textarea "x"
type textarea "por qaunto tempo um login fica ativo sem precisar pedir outro sms de verificação"
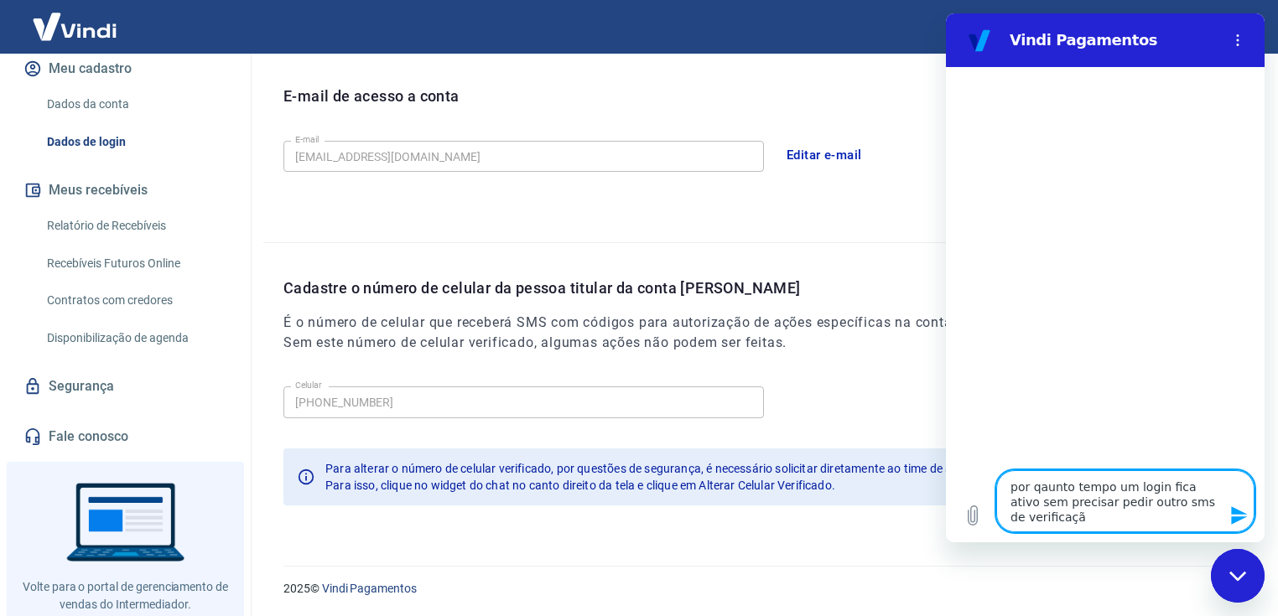
type textarea "x"
type textarea "por qaunto tempo um login fica ativo sem precisar pedir outro sms de verificaçã…"
type textarea "x"
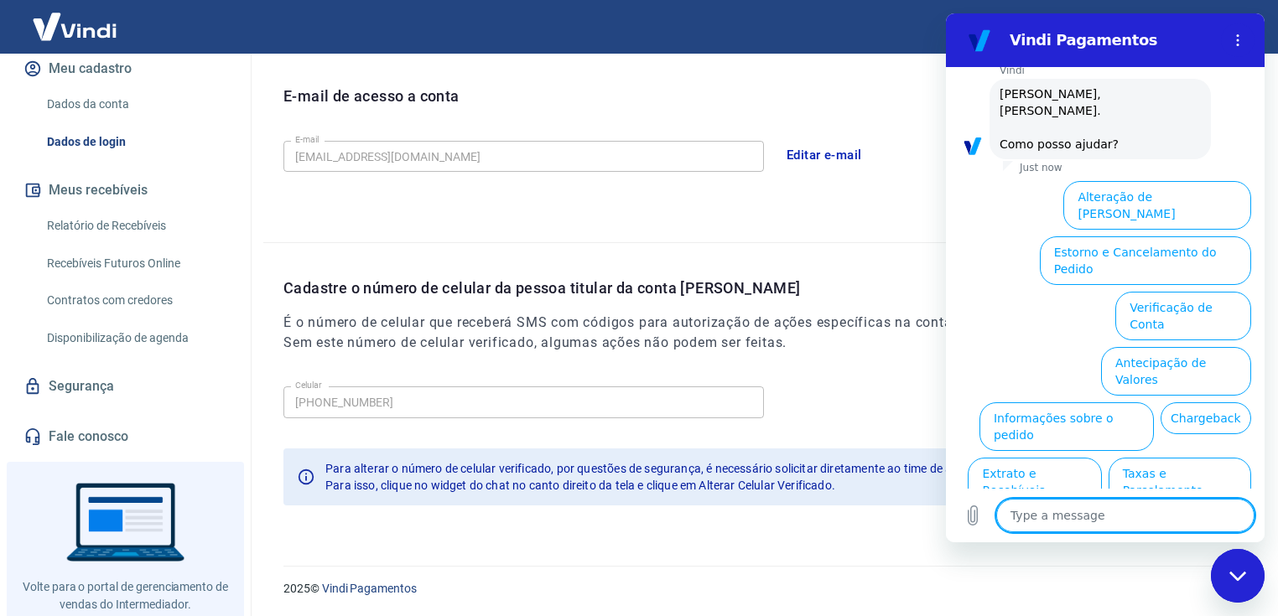
scroll to position [127, 0]
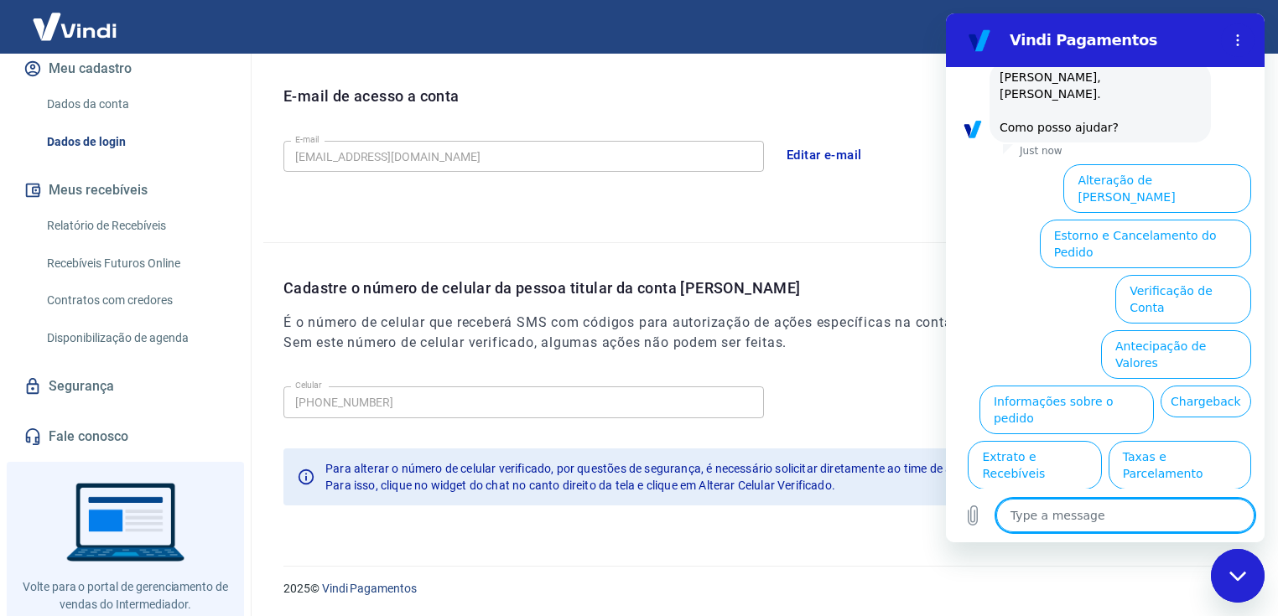
click at [875, 237] on div "E-mail de acesso a conta E-mail [EMAIL_ADDRESS][DOMAIN_NAME] E-mail Editar e-ma…" at bounding box center [760, 146] width 994 height 191
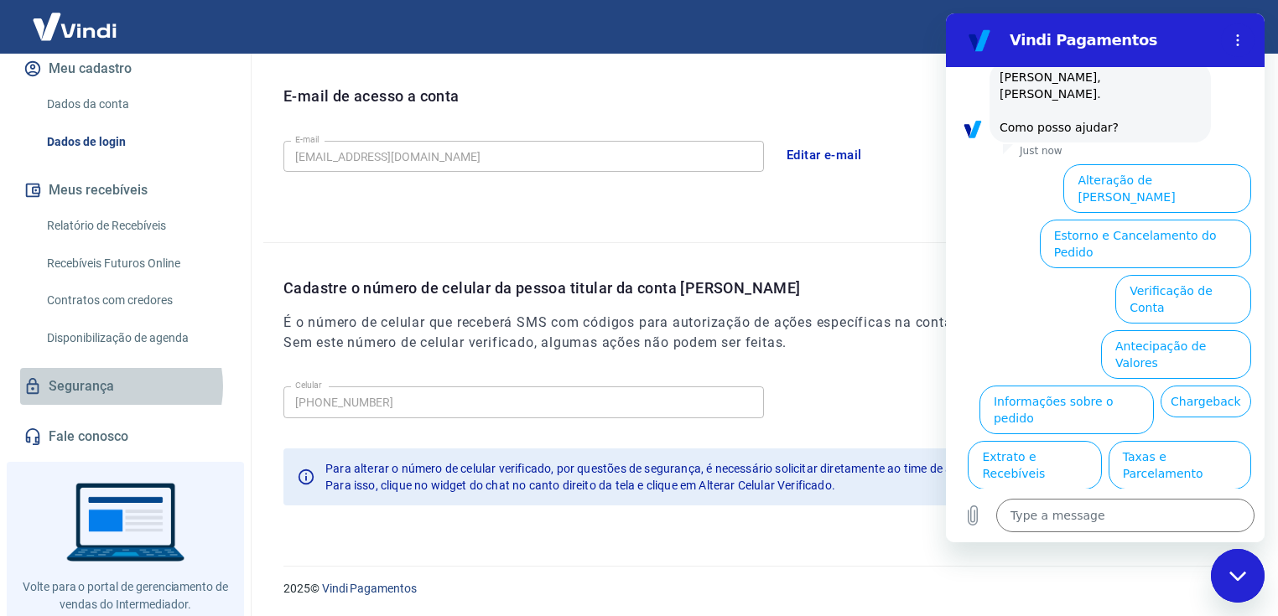
click at [112, 386] on link "Segurança" at bounding box center [125, 386] width 210 height 37
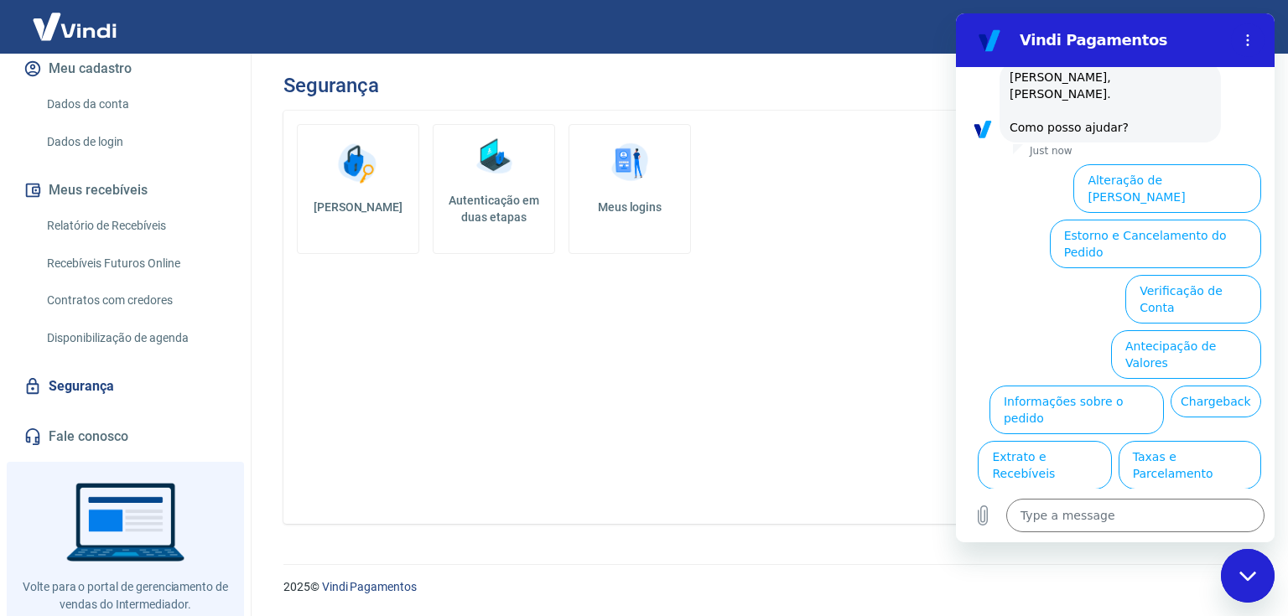
click at [519, 176] on link "Autenticação em duas etapas" at bounding box center [494, 189] width 122 height 130
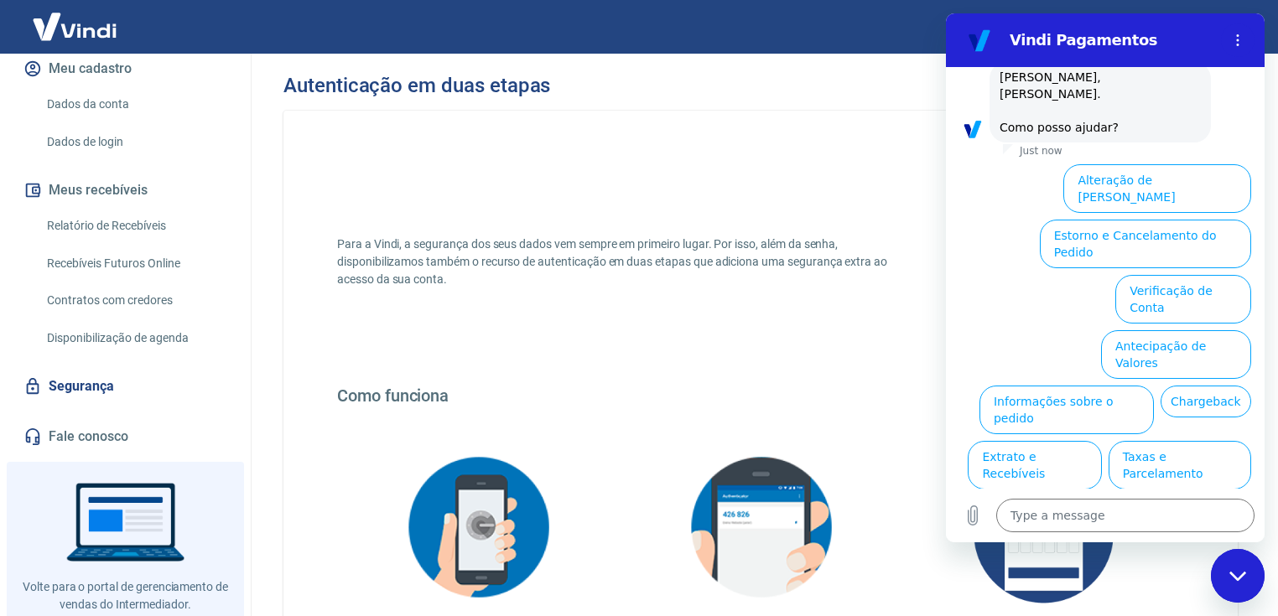
scroll to position [292, 0]
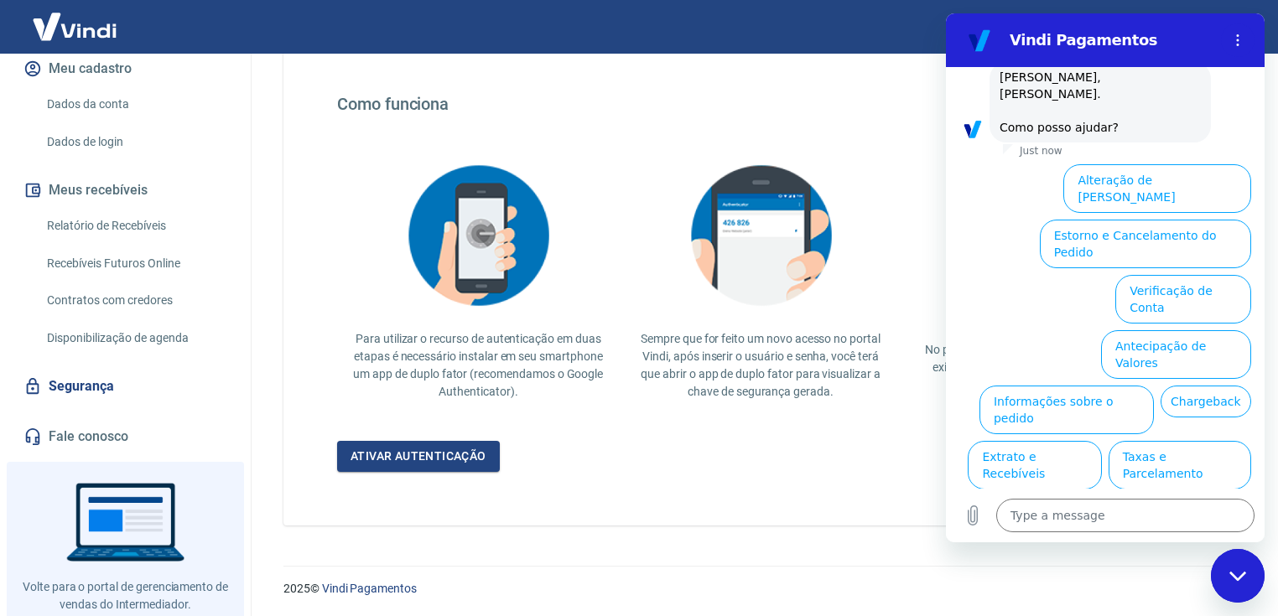
click at [1244, 578] on icon "Close messaging window" at bounding box center [1238, 576] width 18 height 11
type textarea "x"
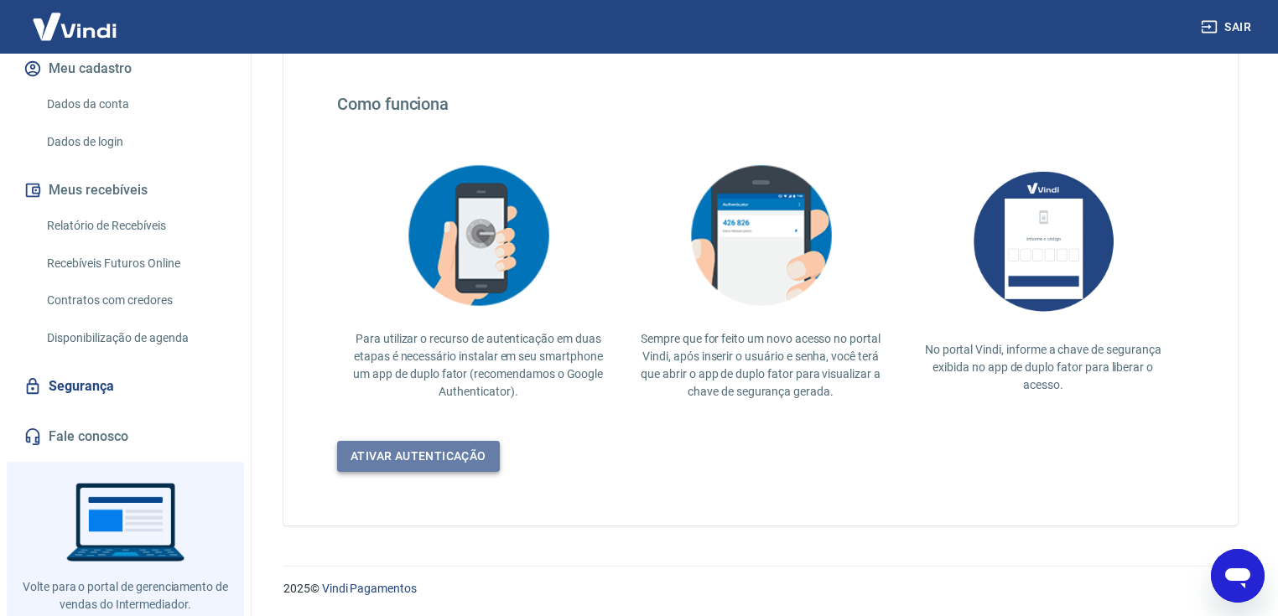
click at [423, 459] on link "Ativar autenticação" at bounding box center [418, 456] width 163 height 31
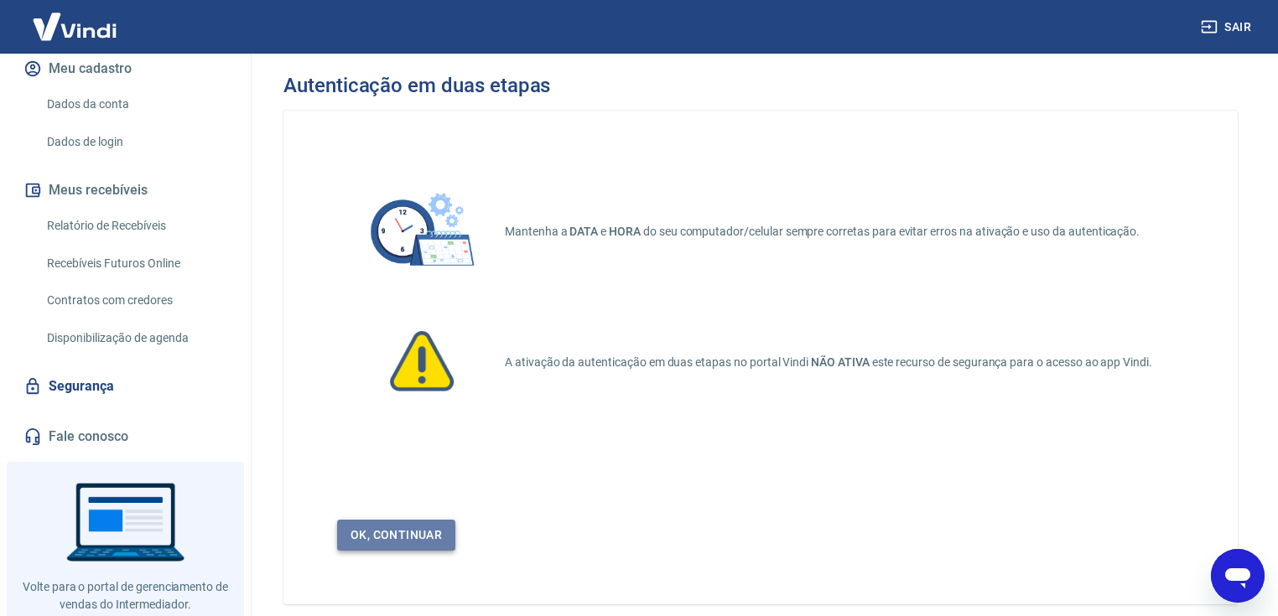
click at [404, 533] on link "Ok, continuar" at bounding box center [396, 535] width 118 height 31
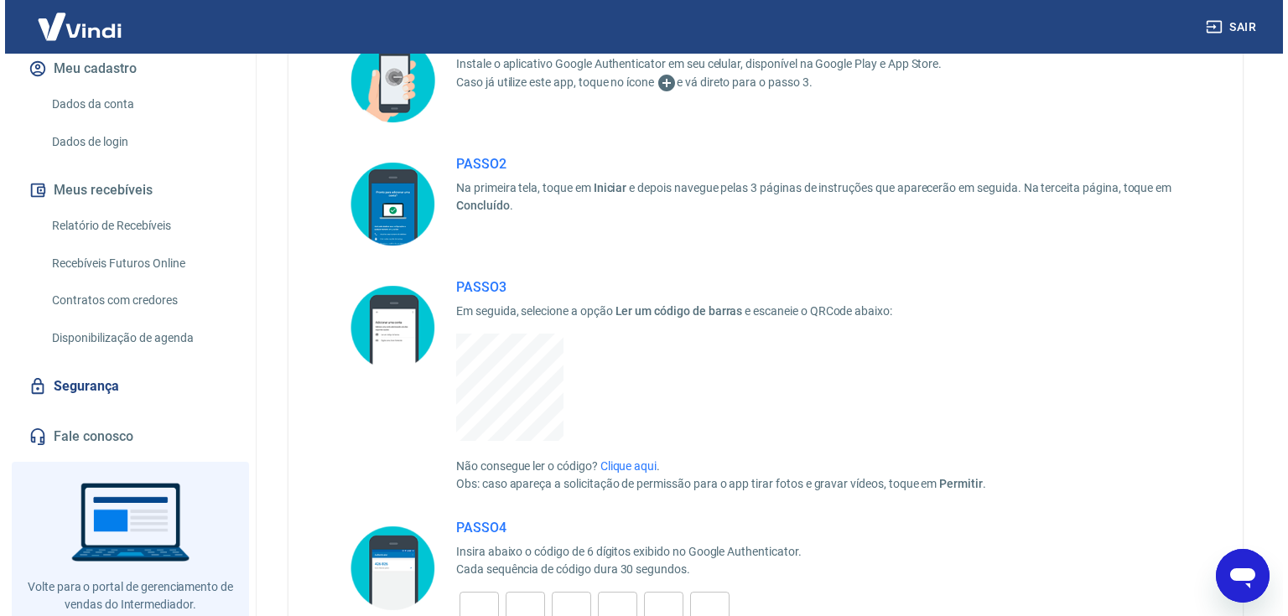
scroll to position [433, 0]
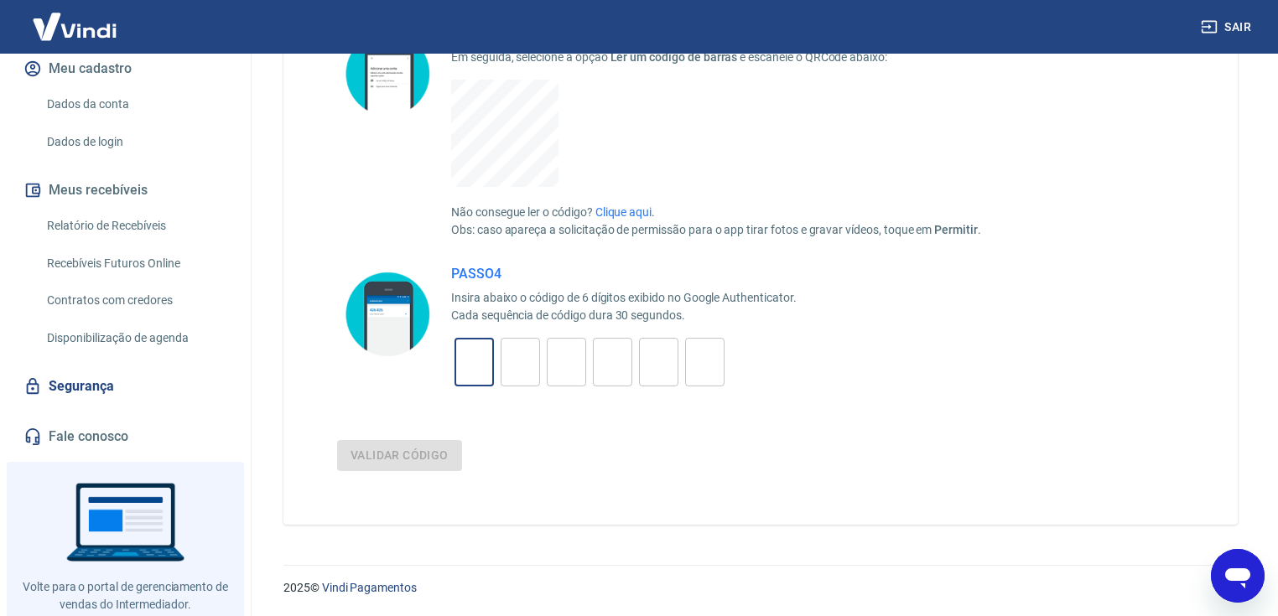
click at [468, 371] on input "tel" at bounding box center [473, 363] width 39 height 36
type input "6"
type input "9"
type input "8"
type input "5"
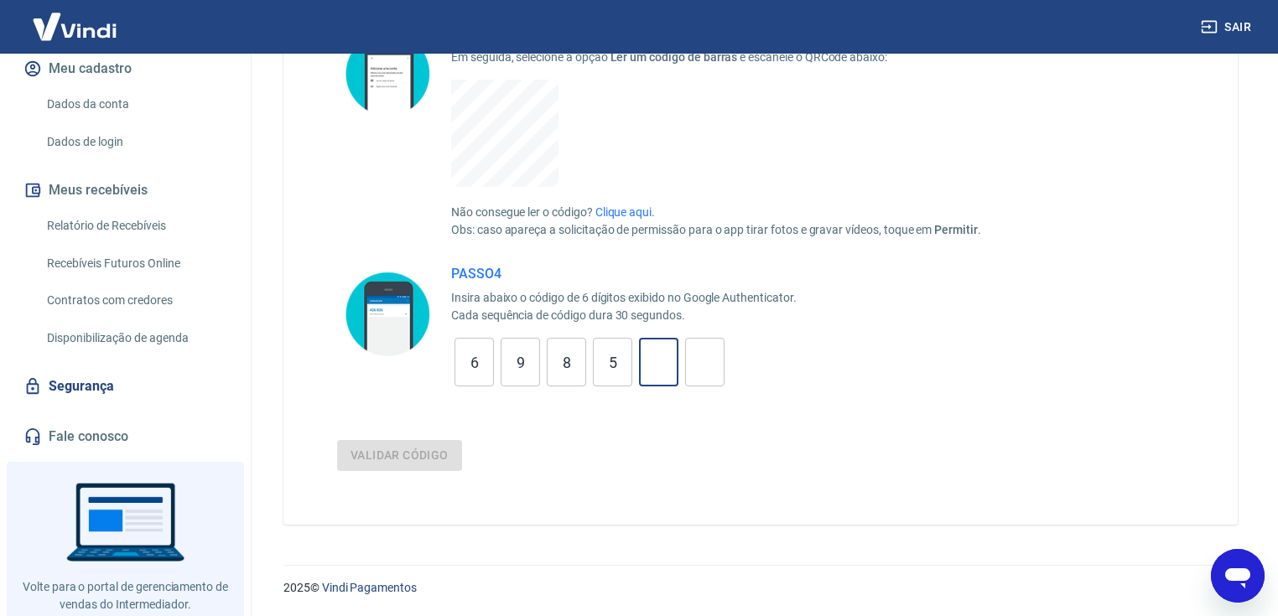
type input "4"
type input "1"
click at [410, 451] on button "Validar código" at bounding box center [399, 455] width 125 height 31
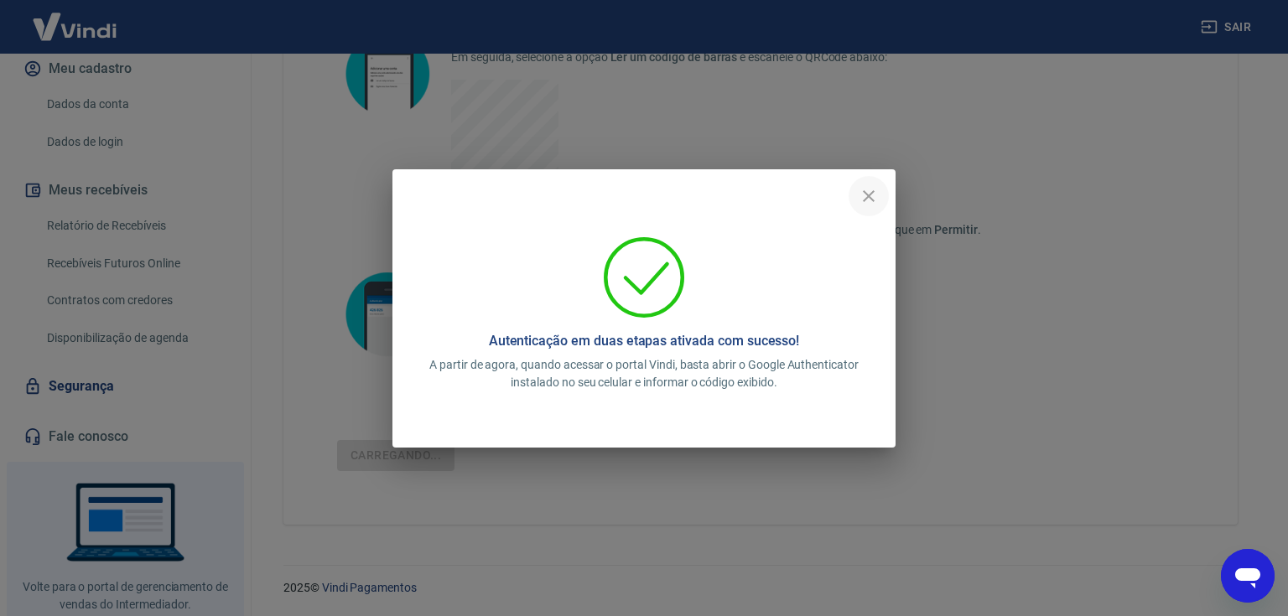
click at [864, 197] on icon "close" at bounding box center [868, 196] width 20 height 20
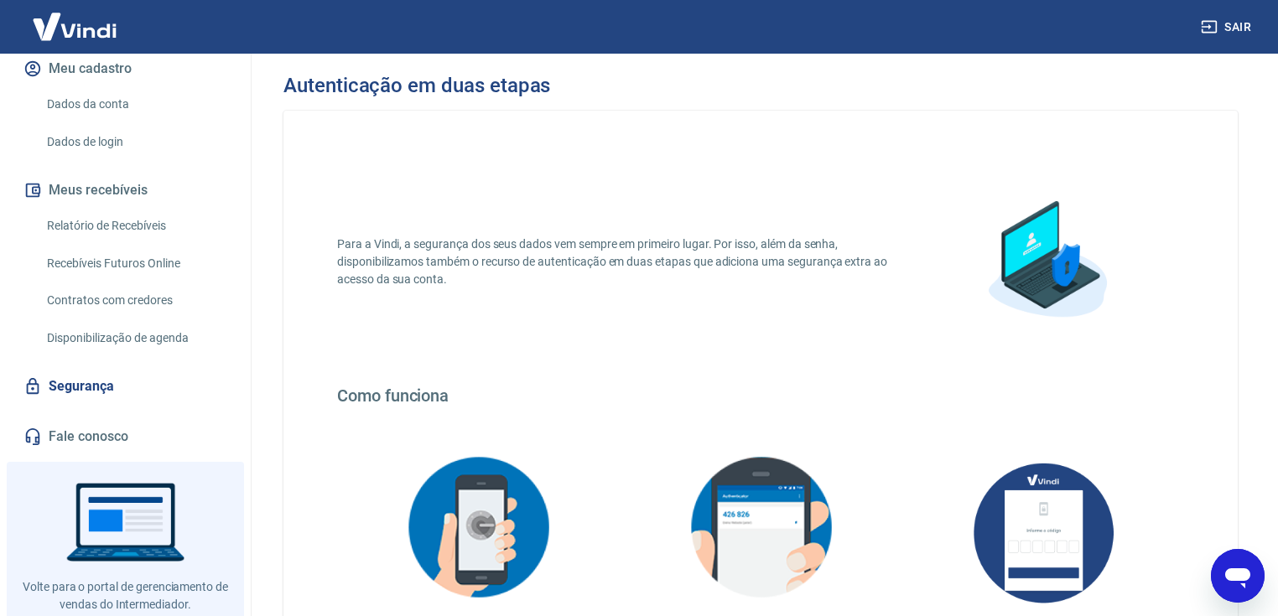
scroll to position [292, 0]
